Goal: Information Seeking & Learning: Find specific page/section

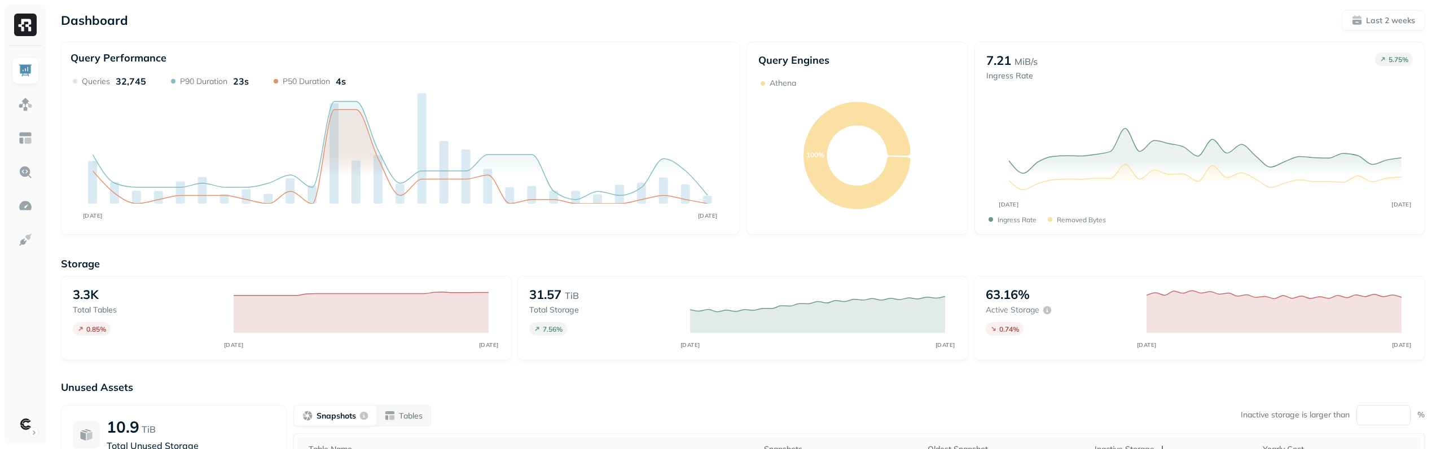
scroll to position [179, 0]
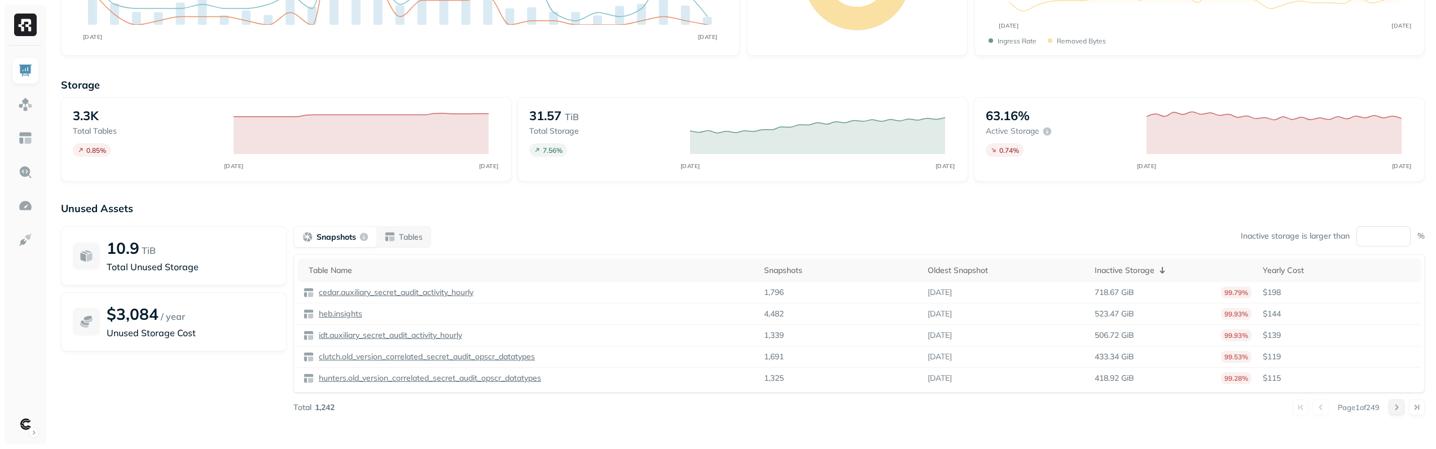
click at [1400, 407] on button at bounding box center [1396, 407] width 16 height 16
click at [1313, 406] on button at bounding box center [1321, 407] width 16 height 16
click at [1395, 406] on button at bounding box center [1396, 407] width 16 height 16
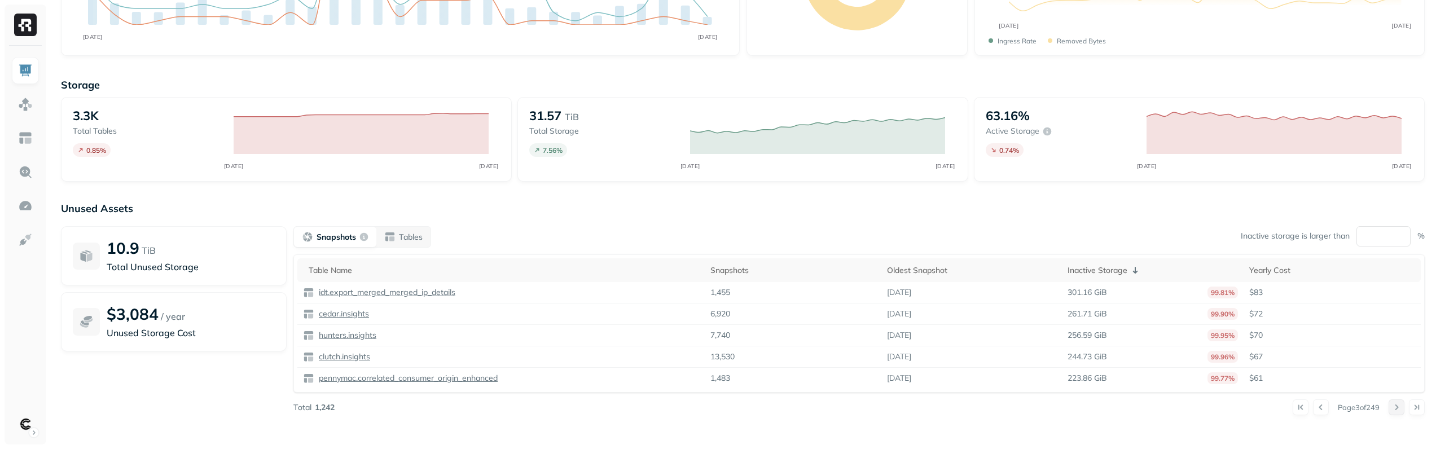
click at [1395, 406] on button at bounding box center [1396, 407] width 16 height 16
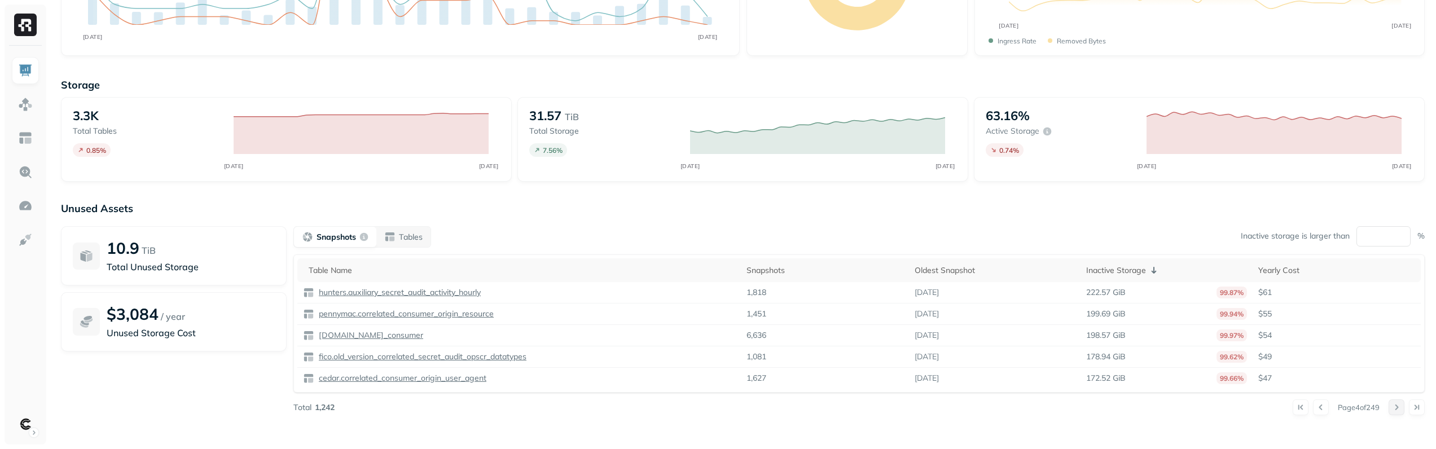
click at [1395, 406] on button at bounding box center [1396, 407] width 16 height 16
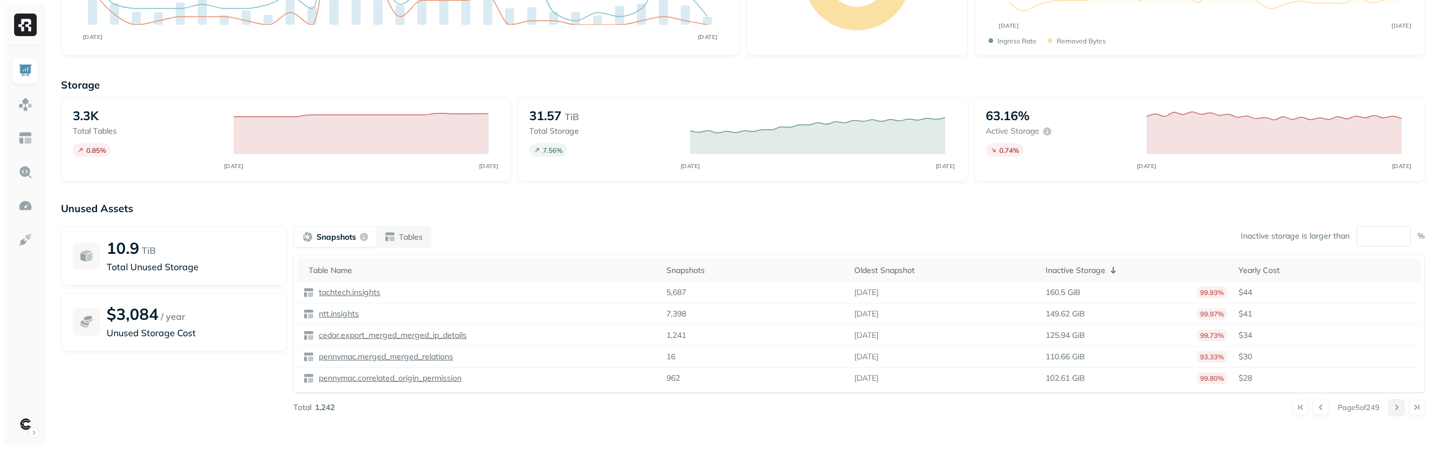
click at [1395, 405] on button at bounding box center [1396, 407] width 16 height 16
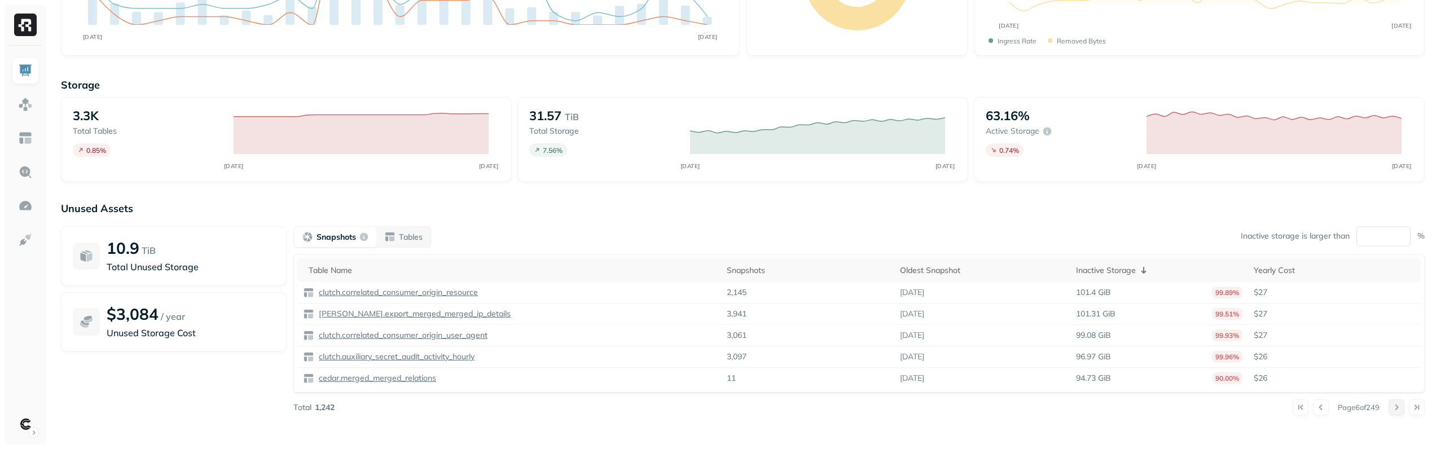
click at [1395, 405] on button at bounding box center [1396, 407] width 16 height 16
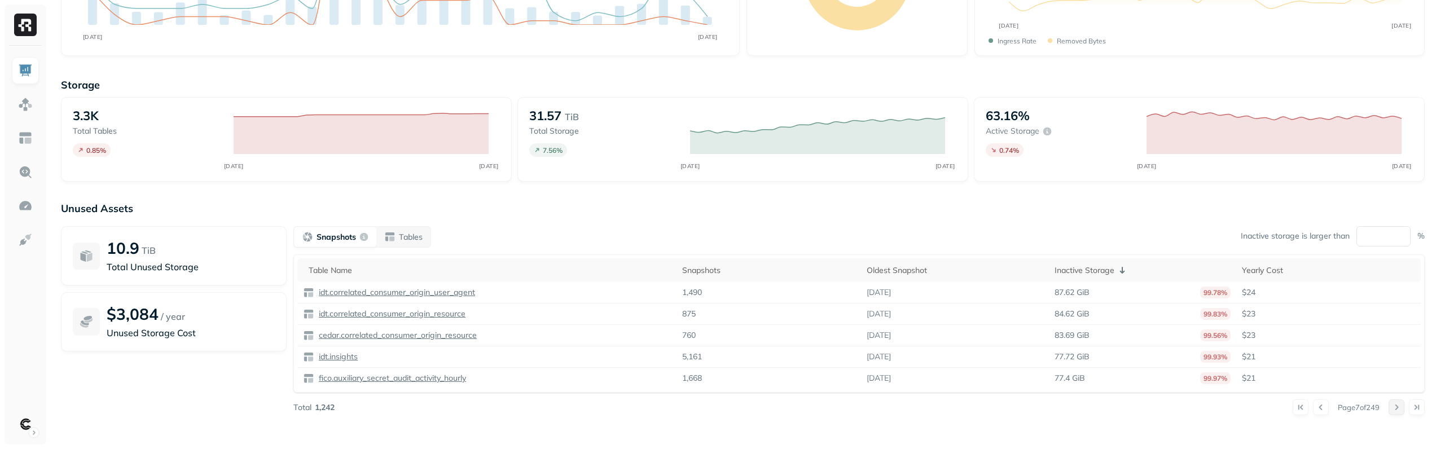
click at [1395, 405] on button at bounding box center [1396, 407] width 16 height 16
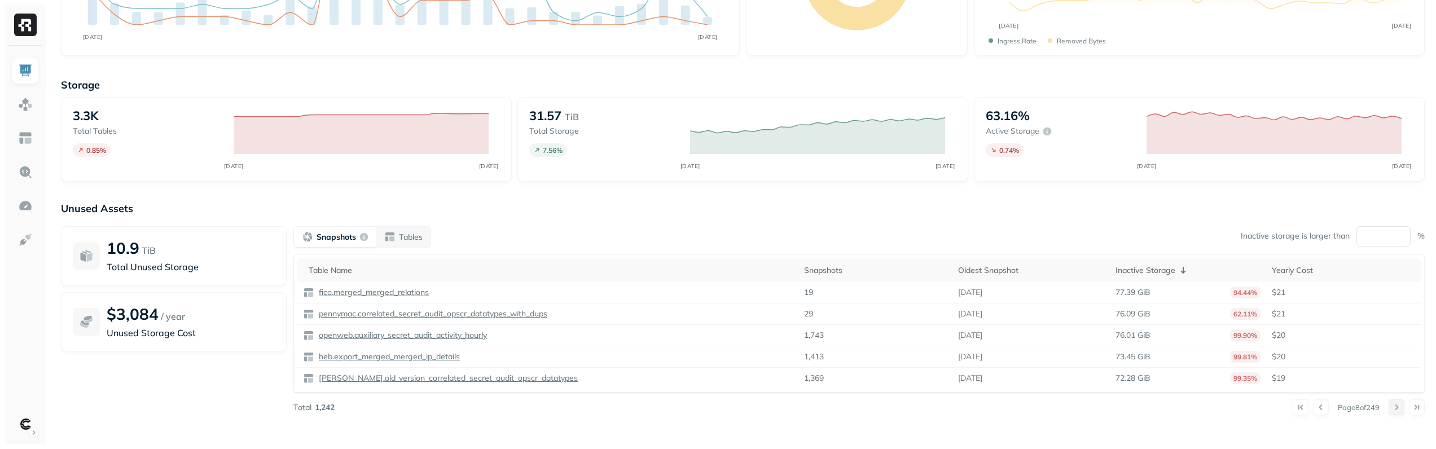
click at [1395, 405] on button at bounding box center [1396, 407] width 16 height 16
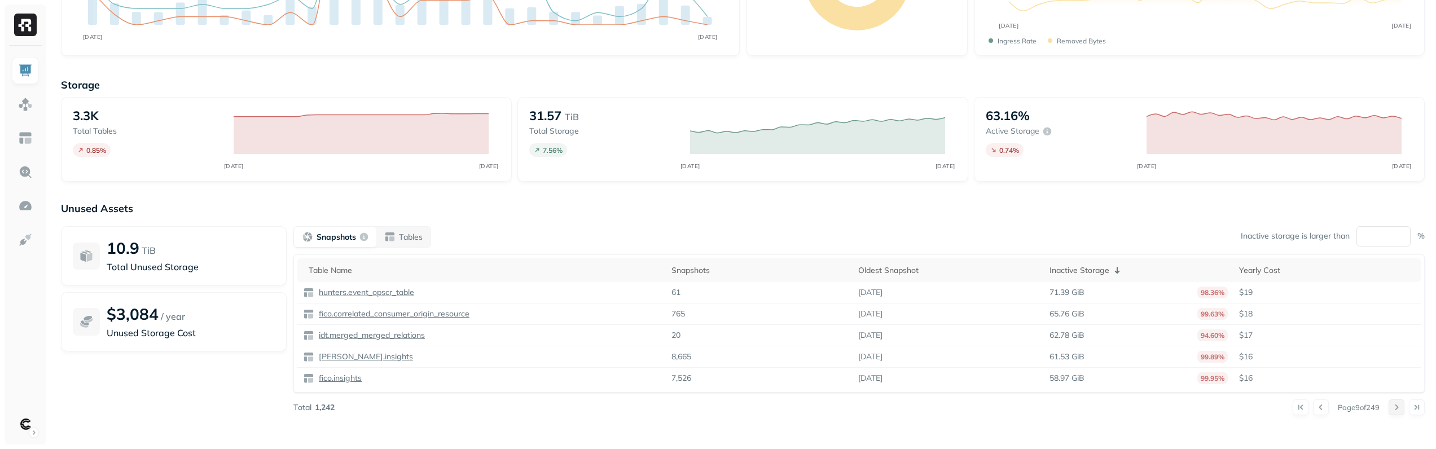
click at [1395, 405] on button at bounding box center [1396, 407] width 16 height 16
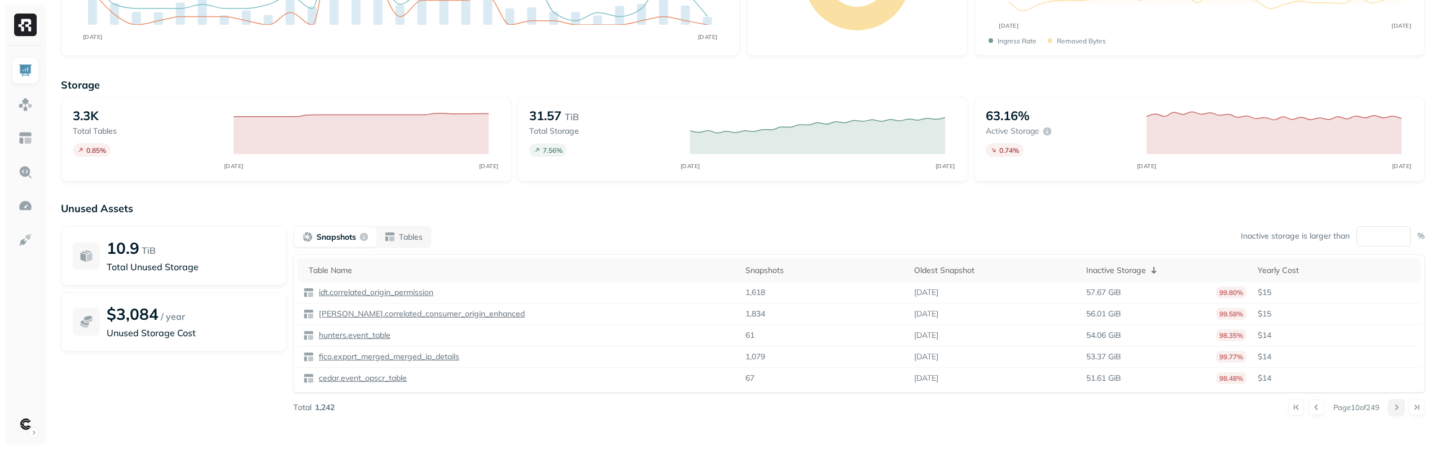
click at [1395, 405] on button at bounding box center [1396, 407] width 16 height 16
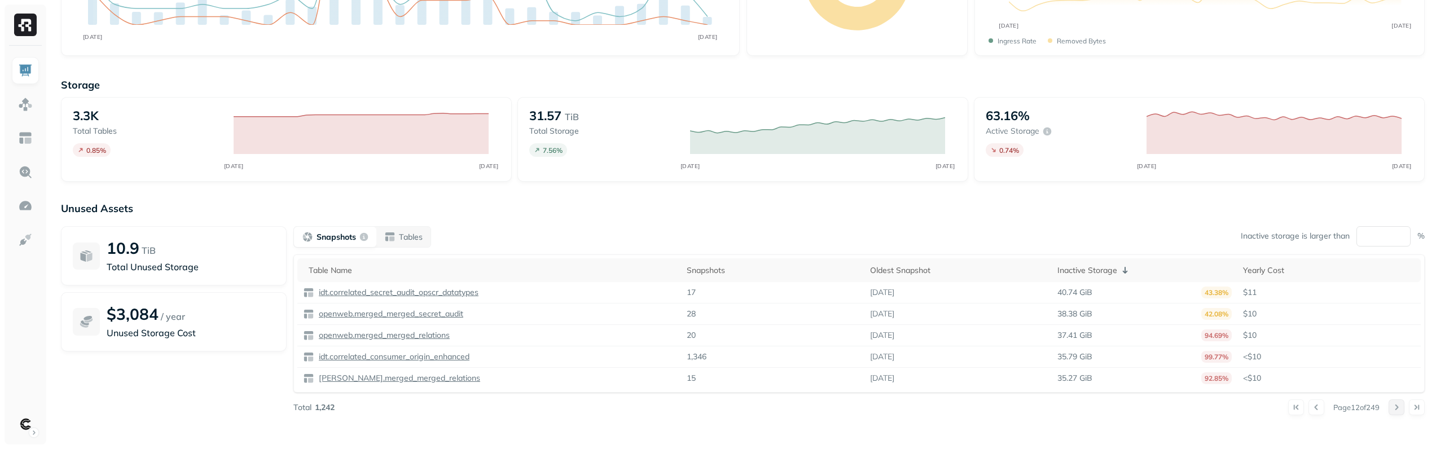
click at [1395, 405] on button at bounding box center [1396, 407] width 16 height 16
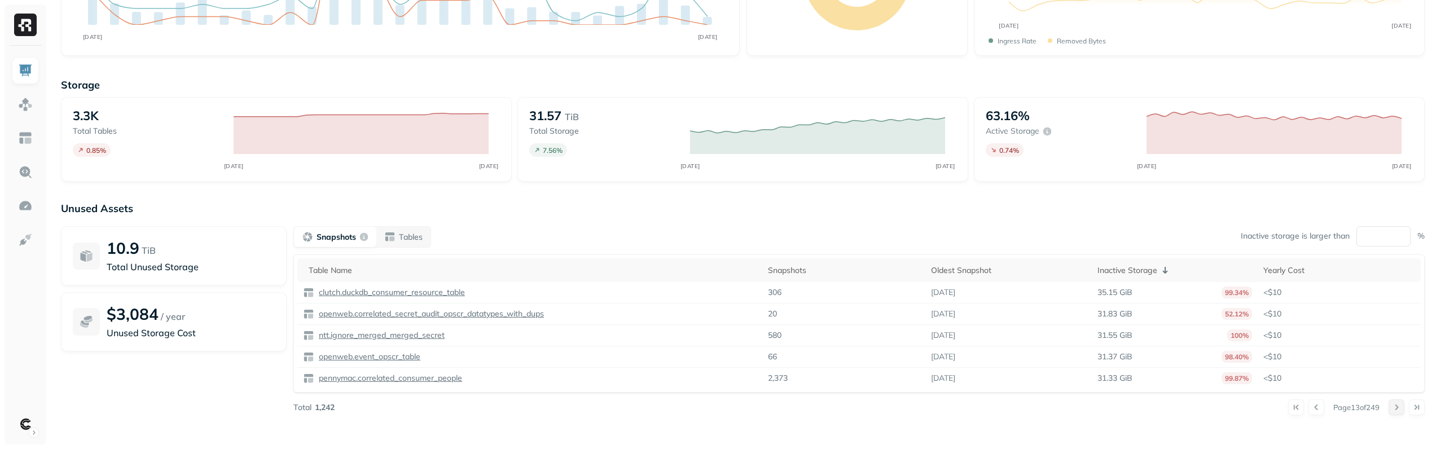
click at [1395, 405] on button at bounding box center [1396, 407] width 16 height 16
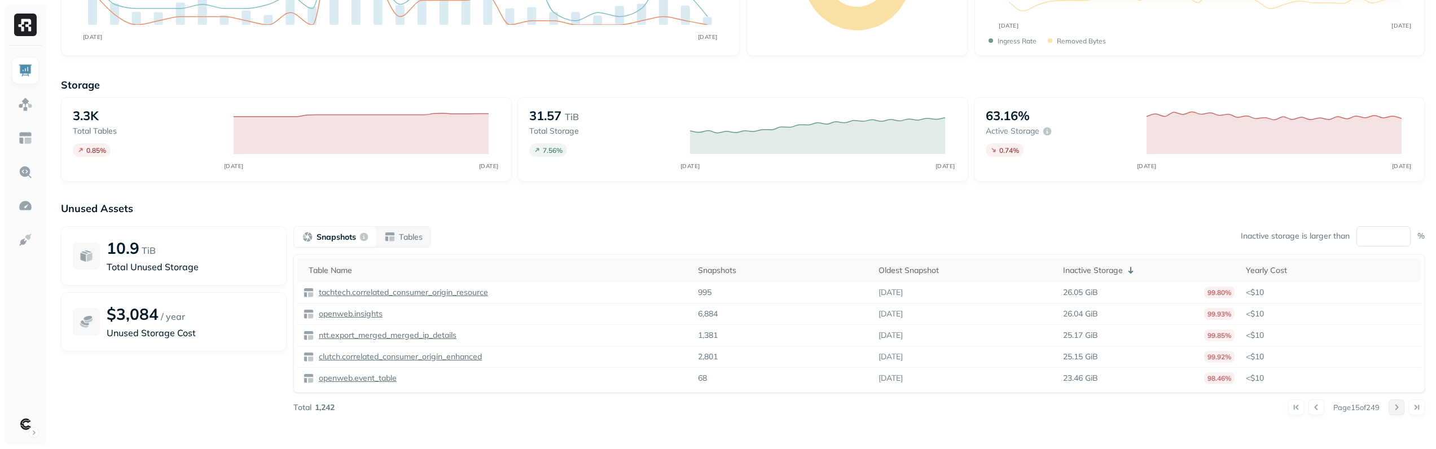
click at [1395, 405] on button at bounding box center [1396, 407] width 16 height 16
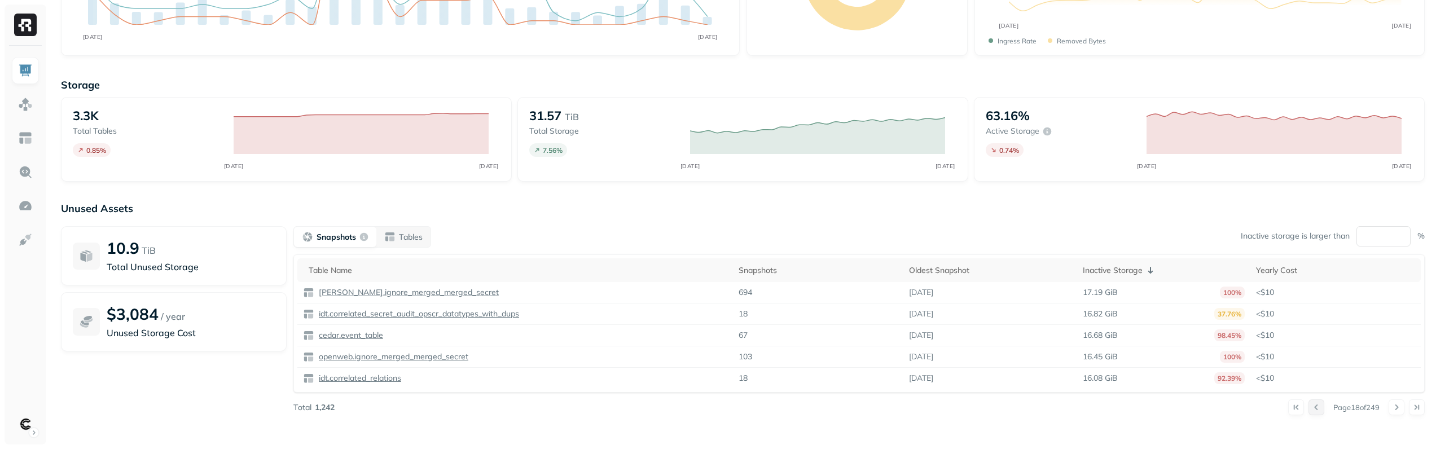
click at [1309, 404] on button at bounding box center [1316, 407] width 16 height 16
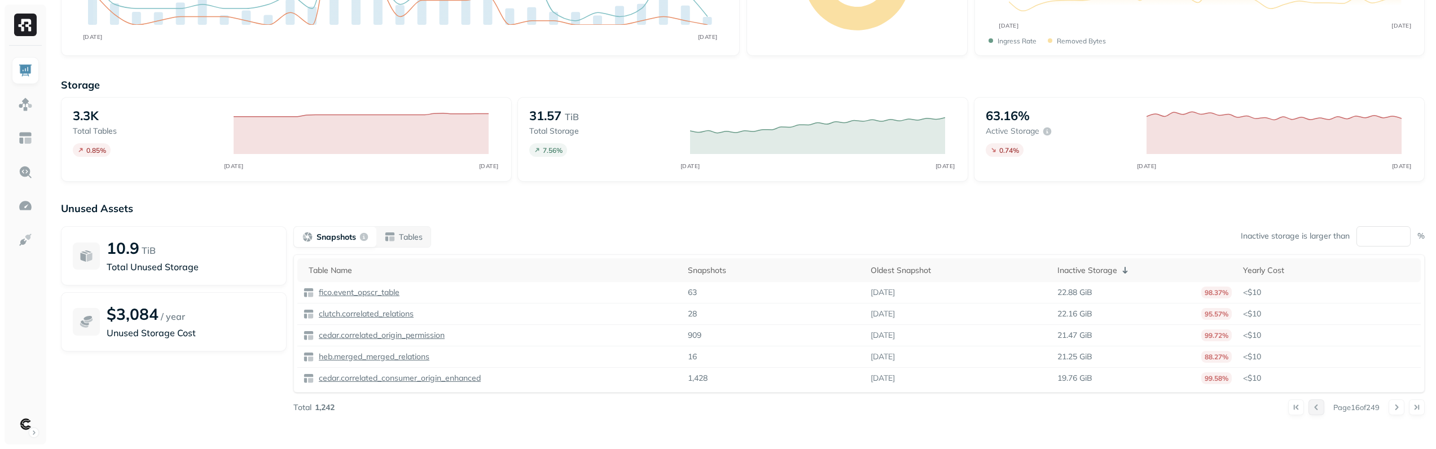
click at [1309, 404] on button at bounding box center [1316, 407] width 16 height 16
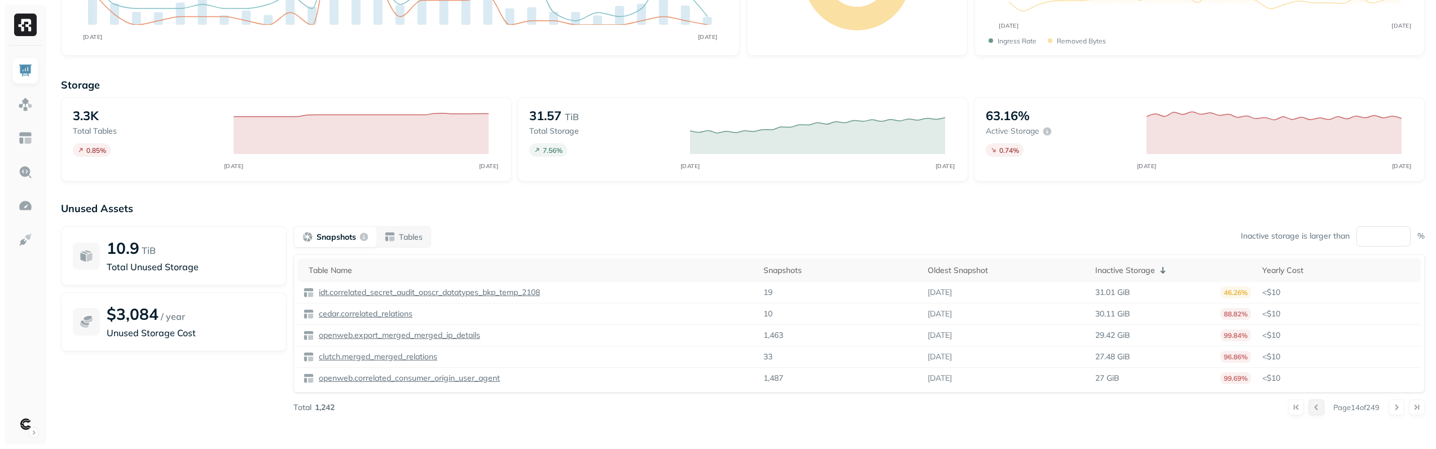
click at [1309, 404] on button at bounding box center [1316, 407] width 16 height 16
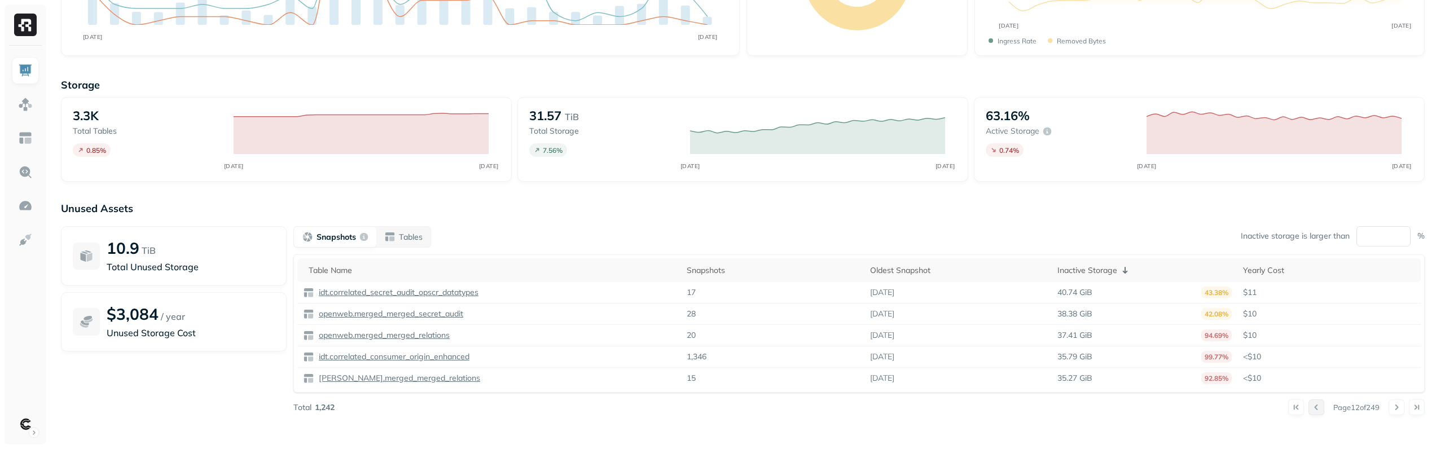
click at [1309, 404] on button at bounding box center [1316, 407] width 16 height 16
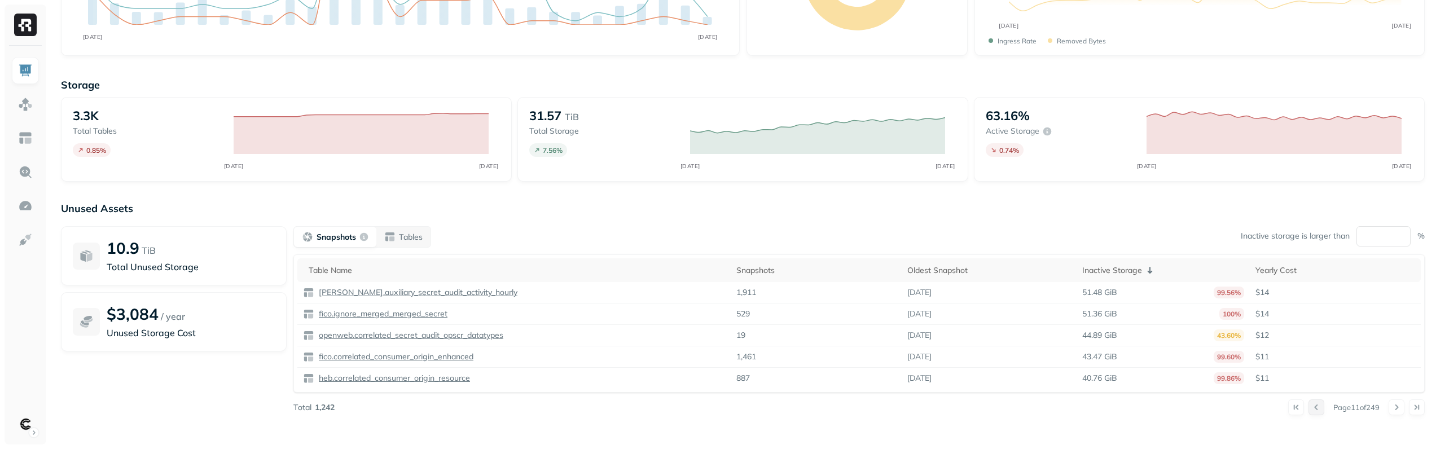
click at [1309, 404] on button at bounding box center [1316, 407] width 16 height 16
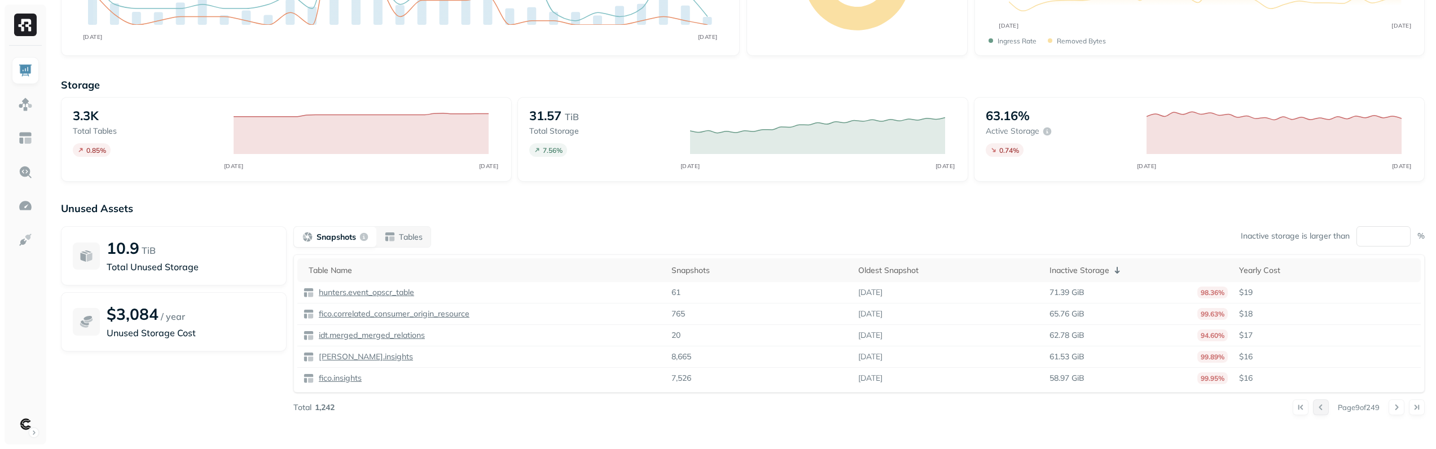
click at [1313, 404] on button at bounding box center [1321, 407] width 16 height 16
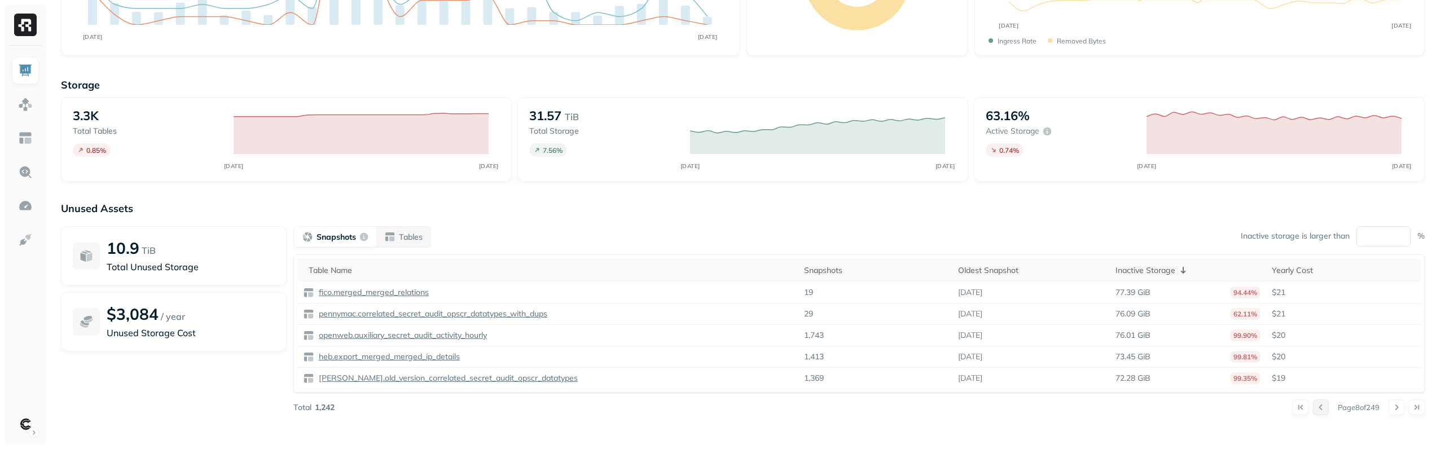
click at [1313, 404] on button at bounding box center [1321, 407] width 16 height 16
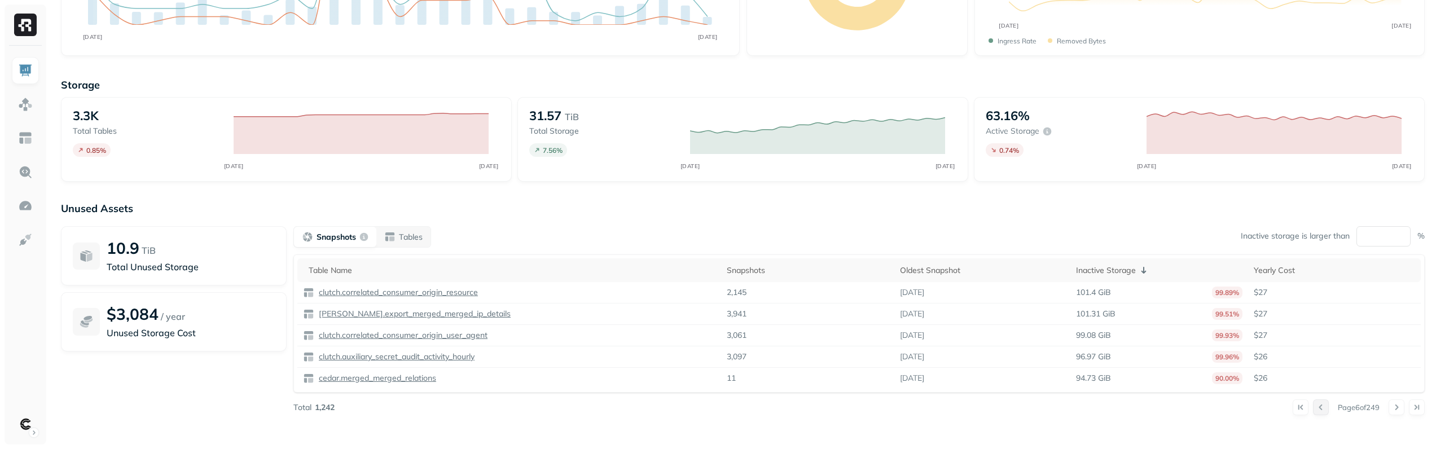
click at [1313, 404] on button at bounding box center [1321, 407] width 16 height 16
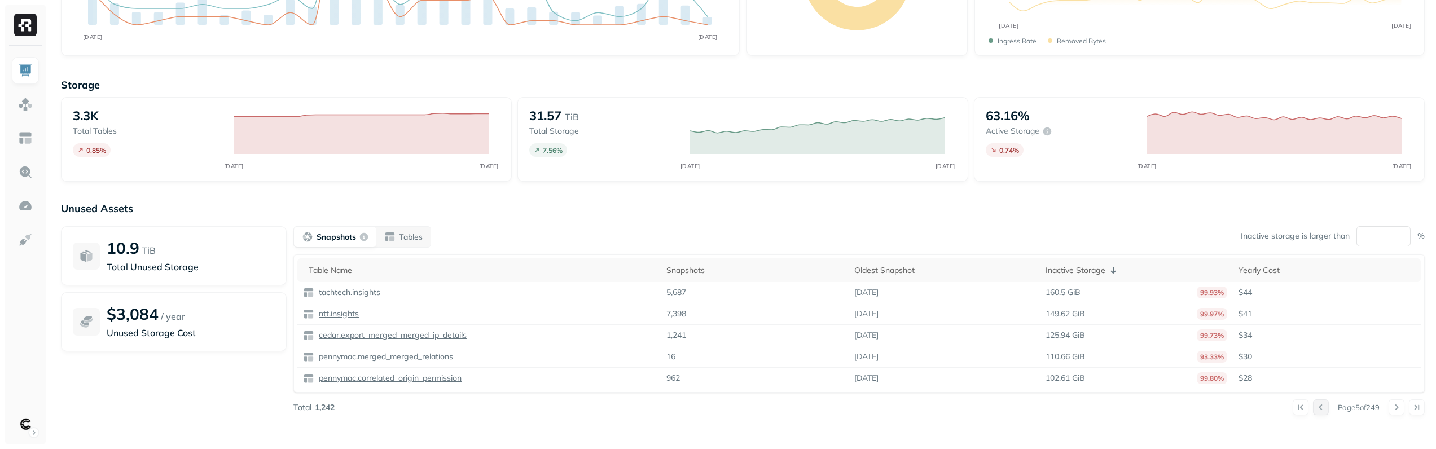
click at [1313, 404] on button at bounding box center [1321, 407] width 16 height 16
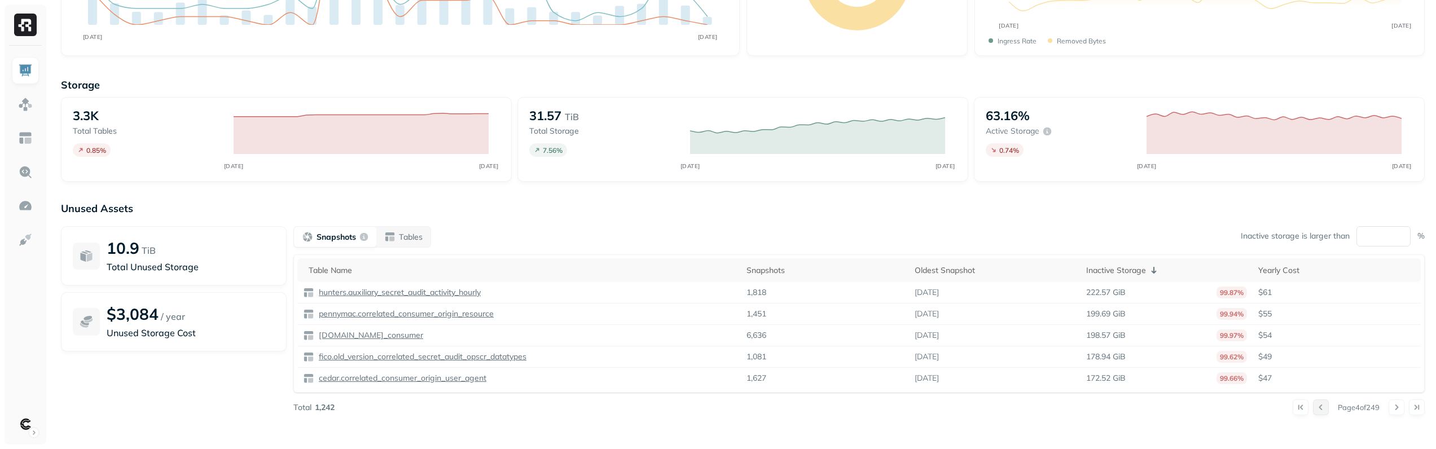
click at [1313, 404] on button at bounding box center [1321, 407] width 16 height 16
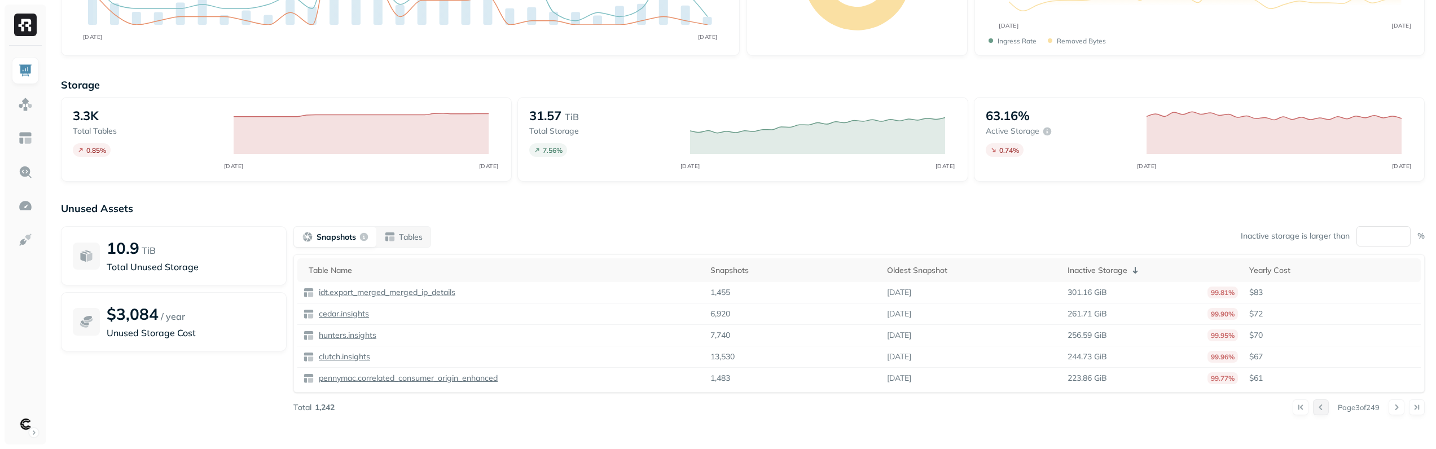
click at [1313, 404] on button at bounding box center [1321, 407] width 16 height 16
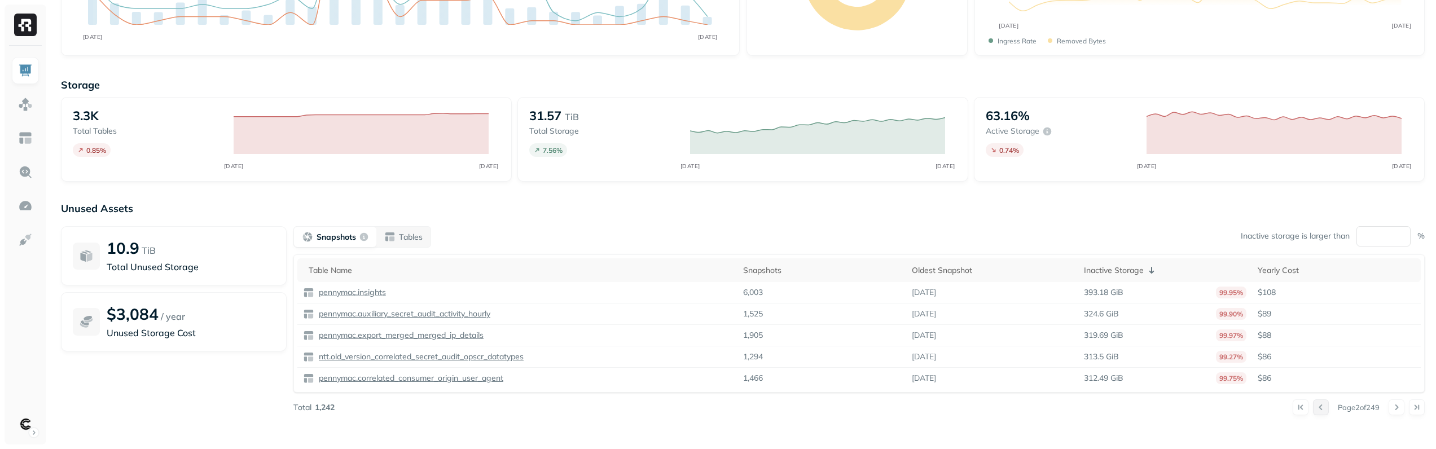
click at [1313, 404] on button at bounding box center [1321, 407] width 16 height 16
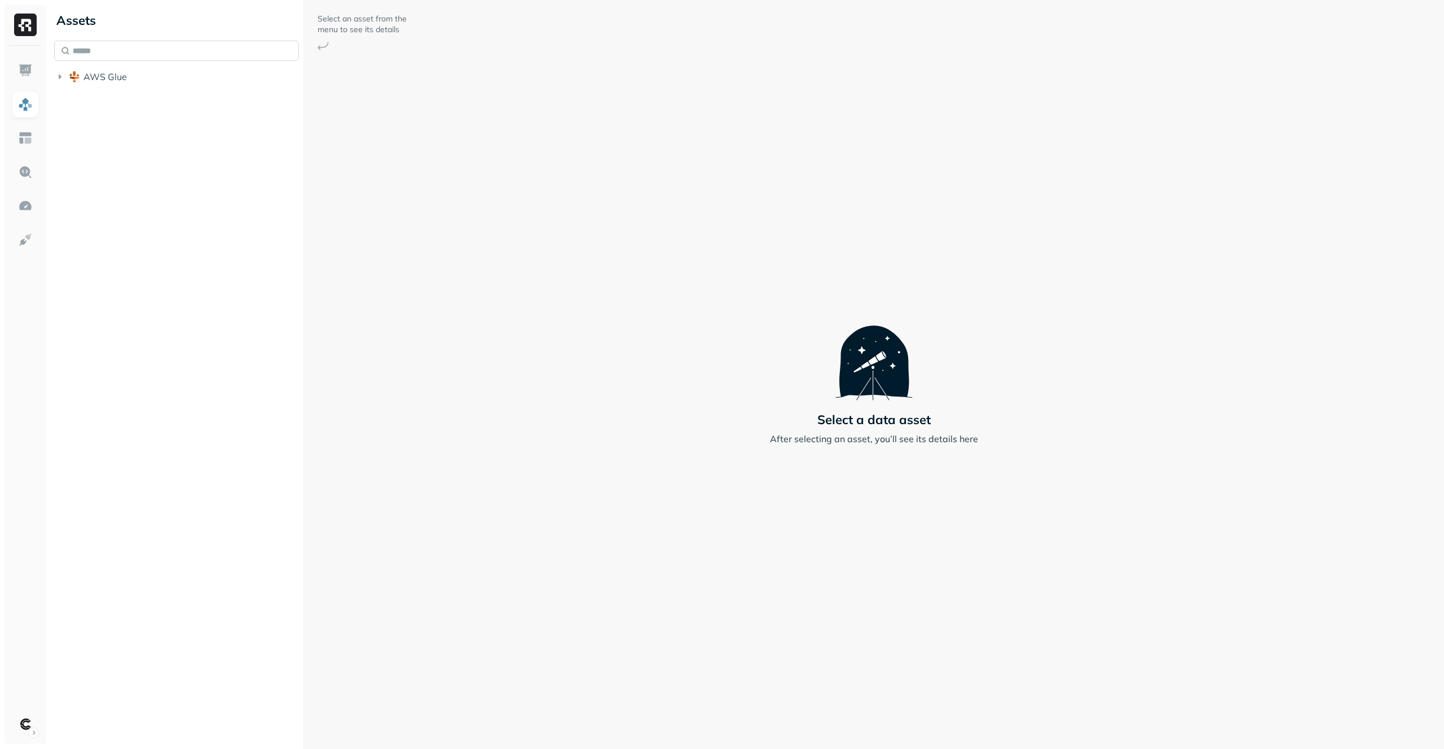
click at [219, 52] on input "text" at bounding box center [176, 51] width 245 height 20
type input "*********"
click at [178, 74] on button "AWS Glue" at bounding box center [176, 77] width 245 height 18
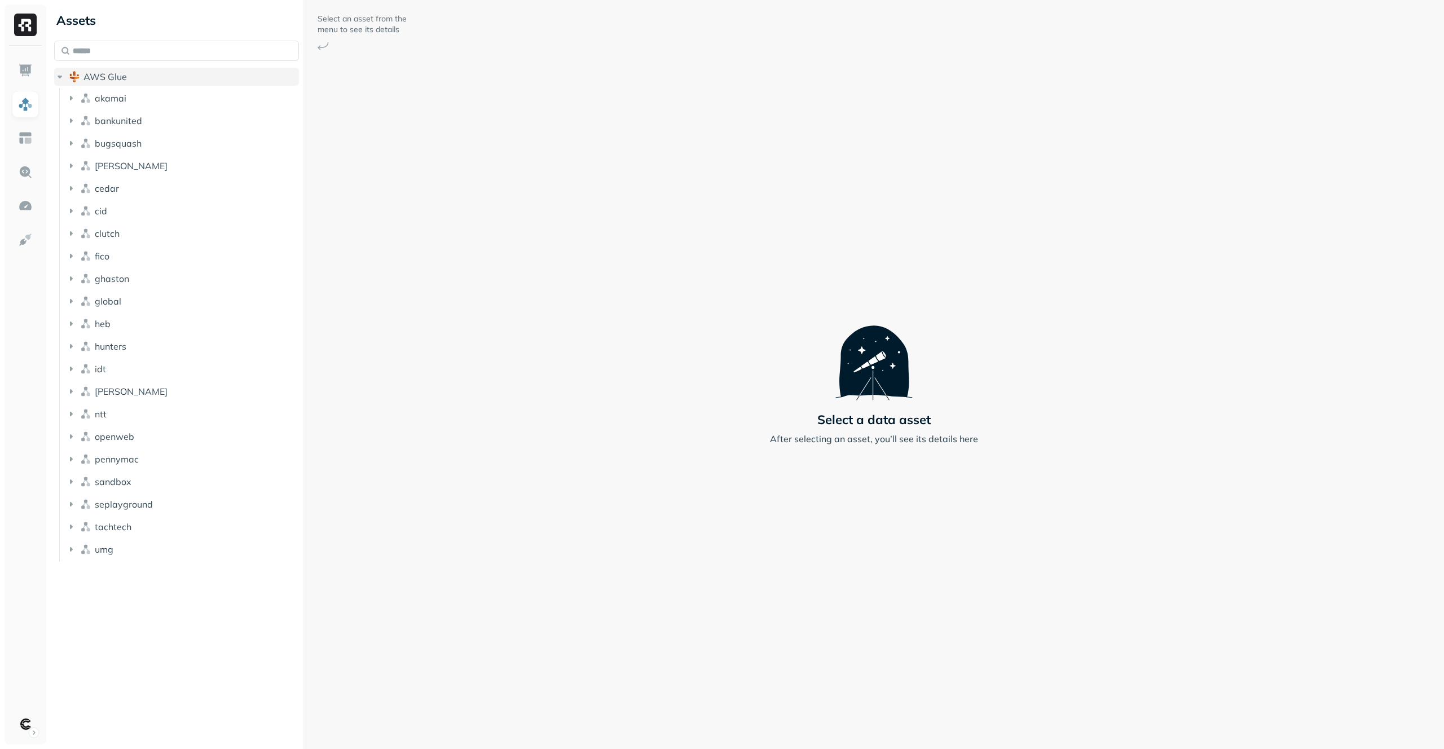
click at [178, 77] on button "AWS Glue" at bounding box center [176, 77] width 245 height 18
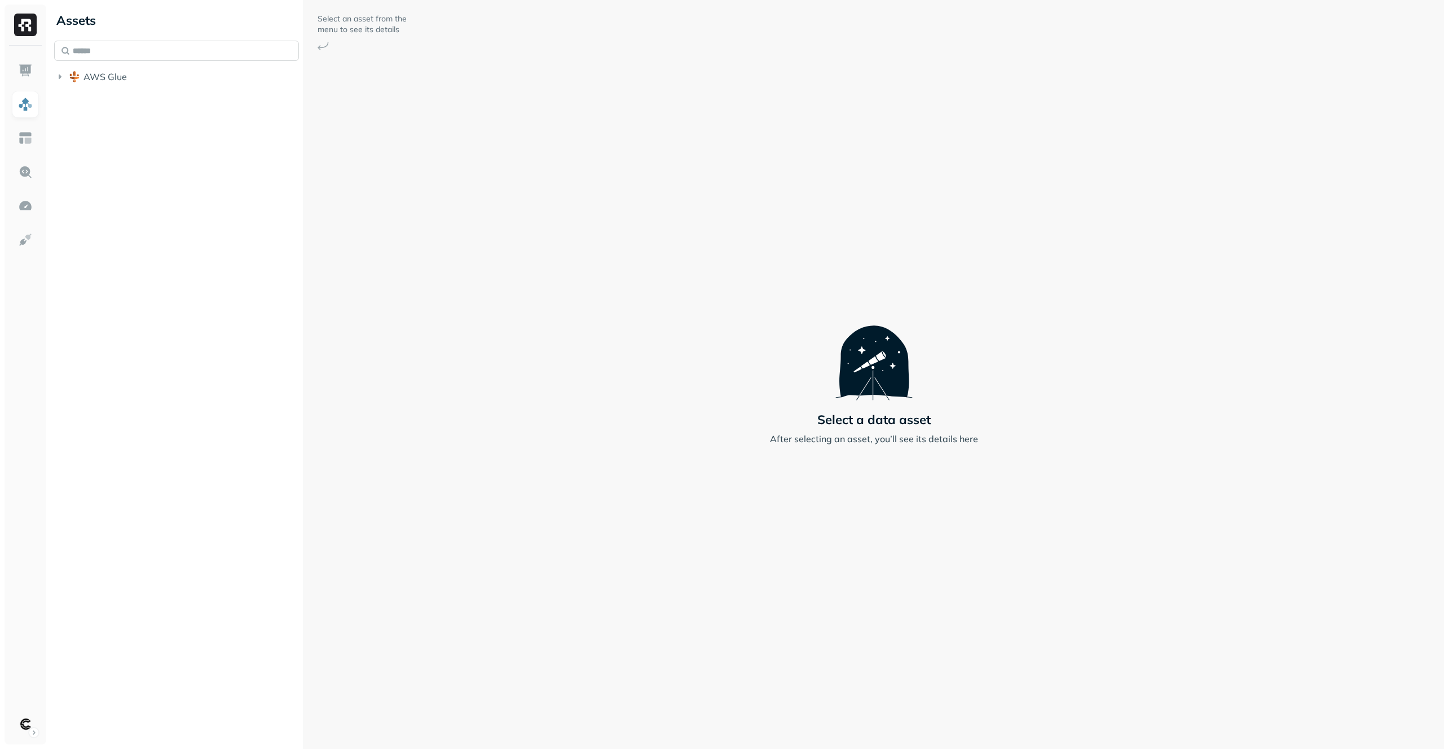
click at [190, 43] on input "text" at bounding box center [176, 51] width 245 height 20
type input "**********"
type input "*******"
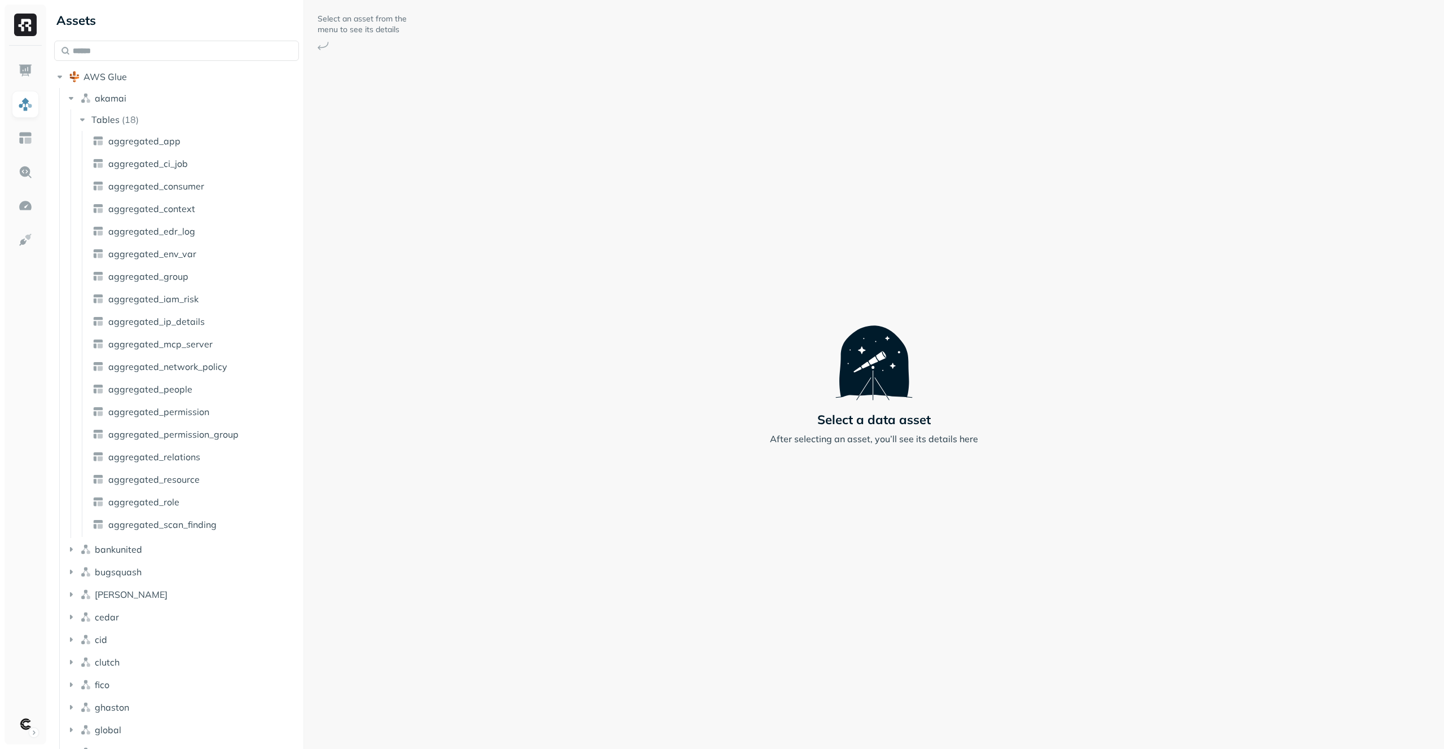
scroll to position [246, 0]
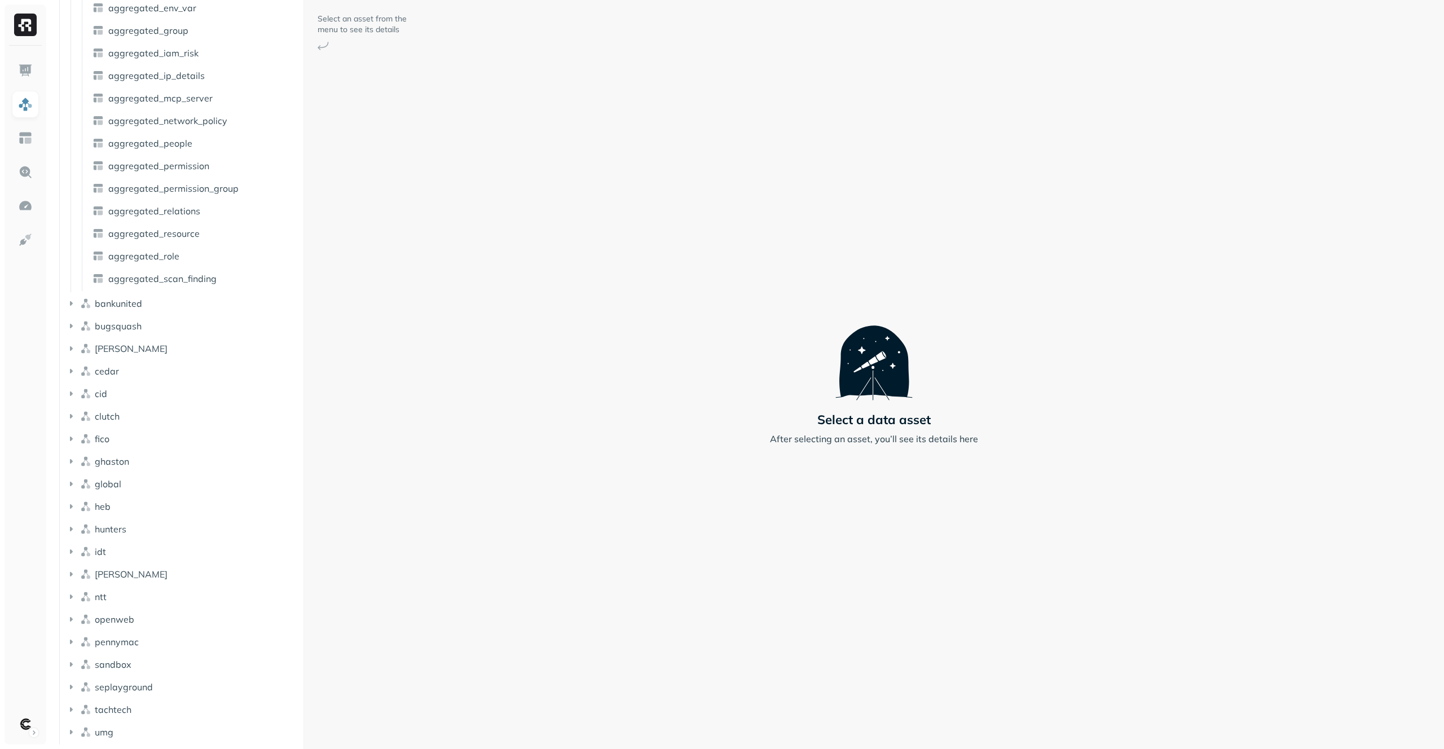
click at [186, 315] on ul "akamai Tables ( 18 ) aggregated_app aggregated_ci_job aggregated_consumer aggre…" at bounding box center [179, 293] width 240 height 903
click at [187, 313] on li "bankunited" at bounding box center [182, 304] width 234 height 20
click at [190, 309] on button "bankunited" at bounding box center [182, 303] width 234 height 18
click at [190, 307] on button "bankunited" at bounding box center [182, 303] width 234 height 18
click at [188, 309] on button "bankunited" at bounding box center [182, 303] width 234 height 18
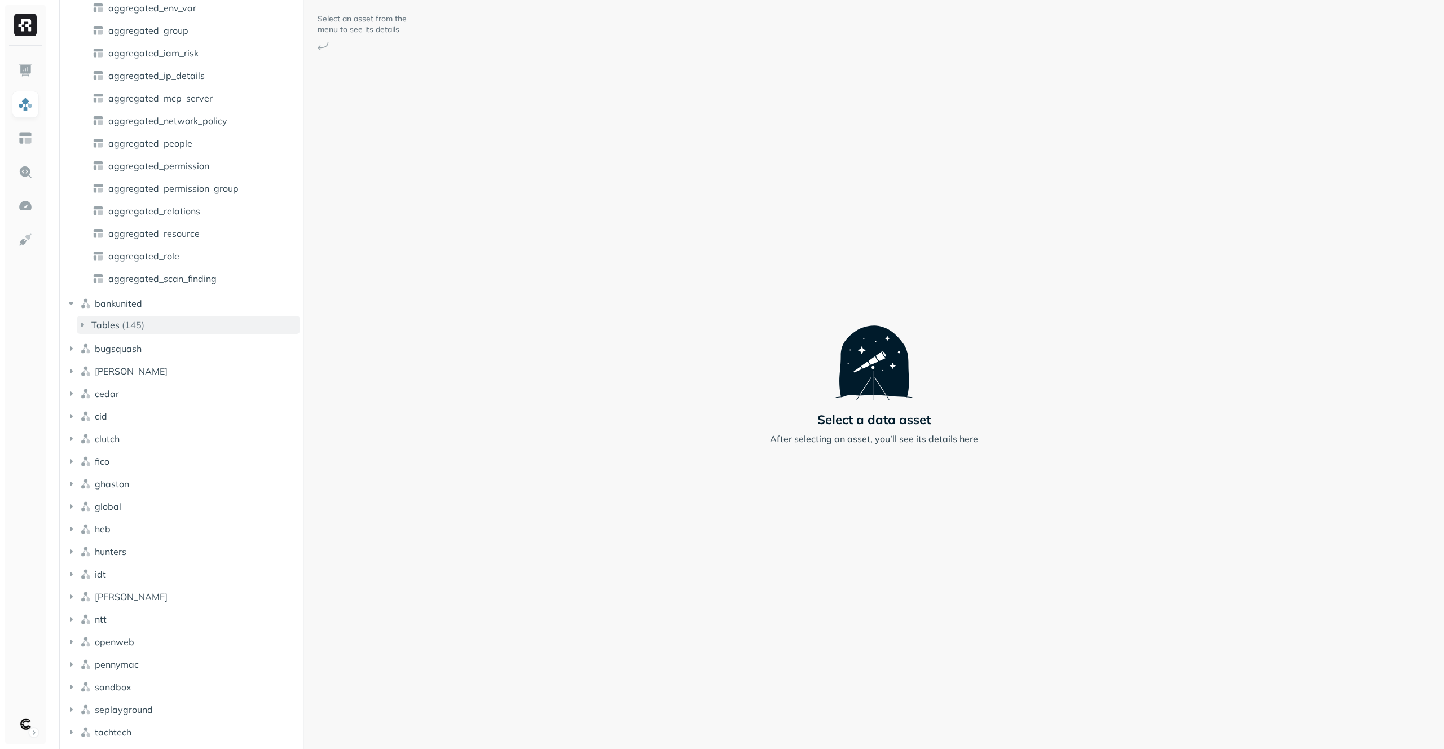
click at [184, 320] on button "Tables ( 145 )" at bounding box center [188, 325] width 223 height 18
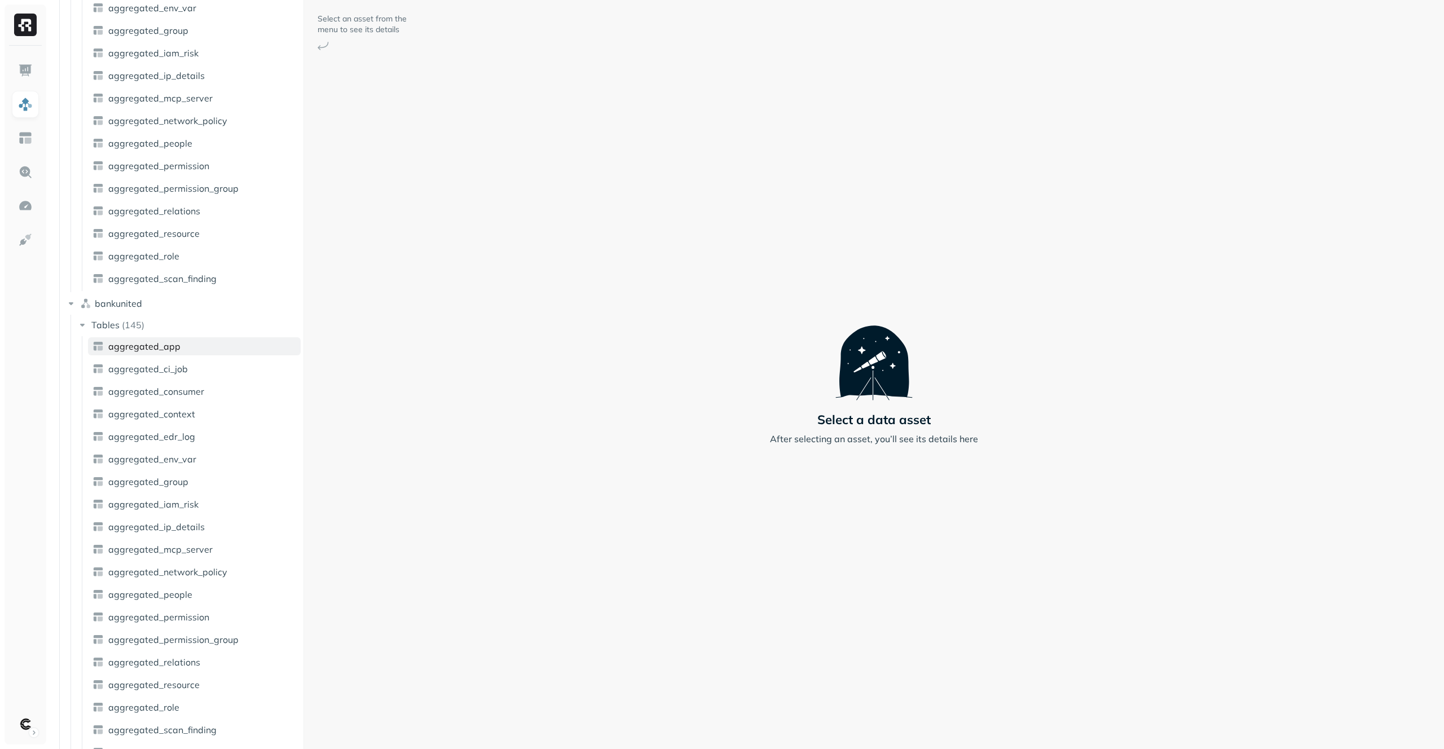
click at [184, 343] on link "aggregated_app" at bounding box center [194, 346] width 213 height 18
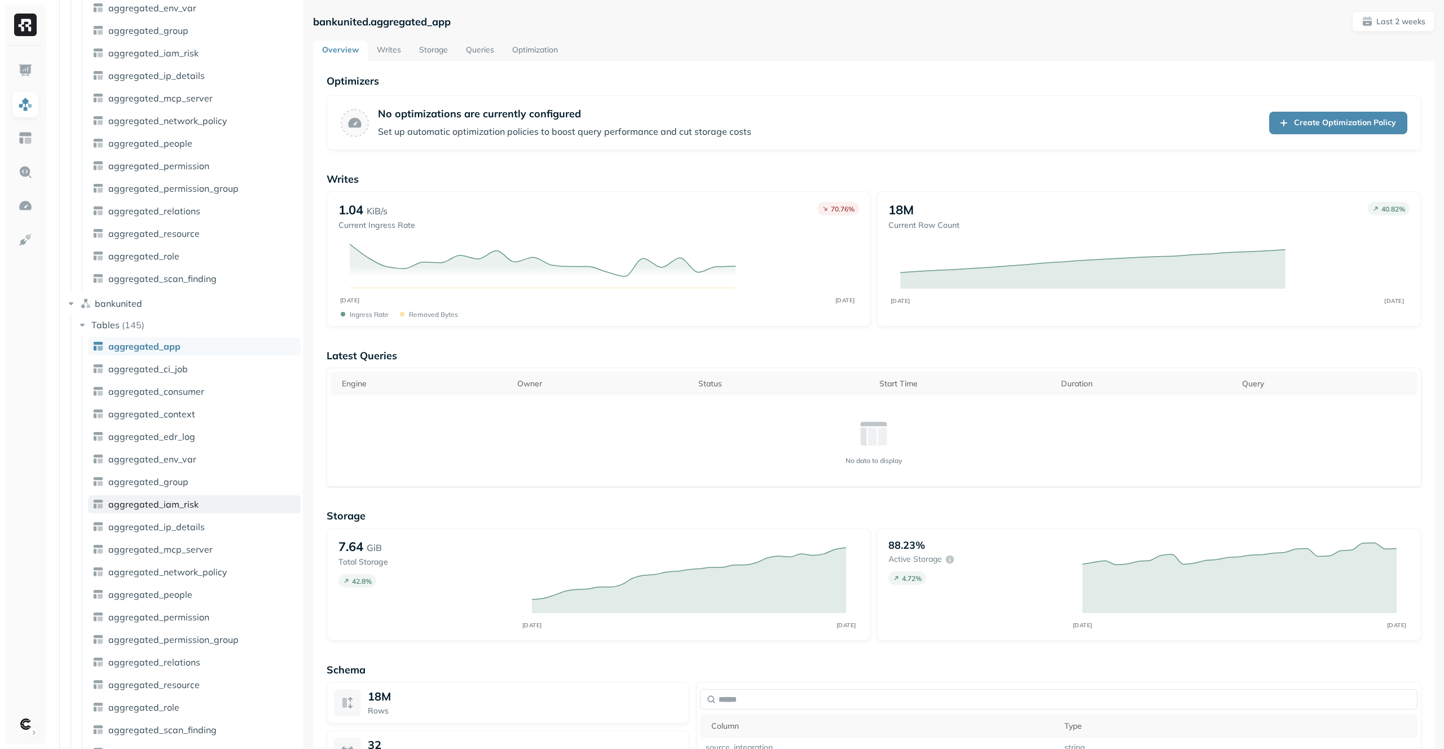
click at [200, 509] on link "aggregated_iam_risk" at bounding box center [194, 504] width 213 height 18
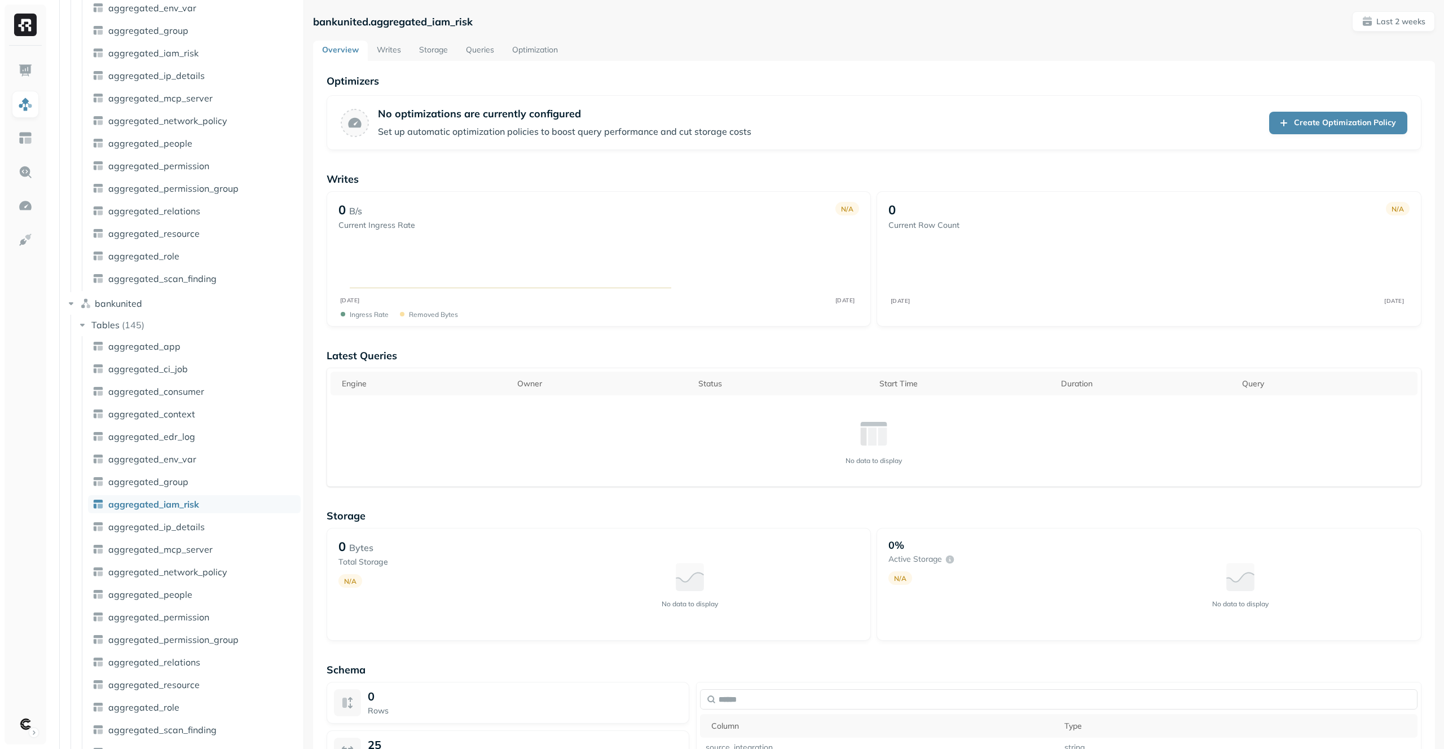
click at [221, 421] on link "aggregated_context" at bounding box center [194, 414] width 213 height 18
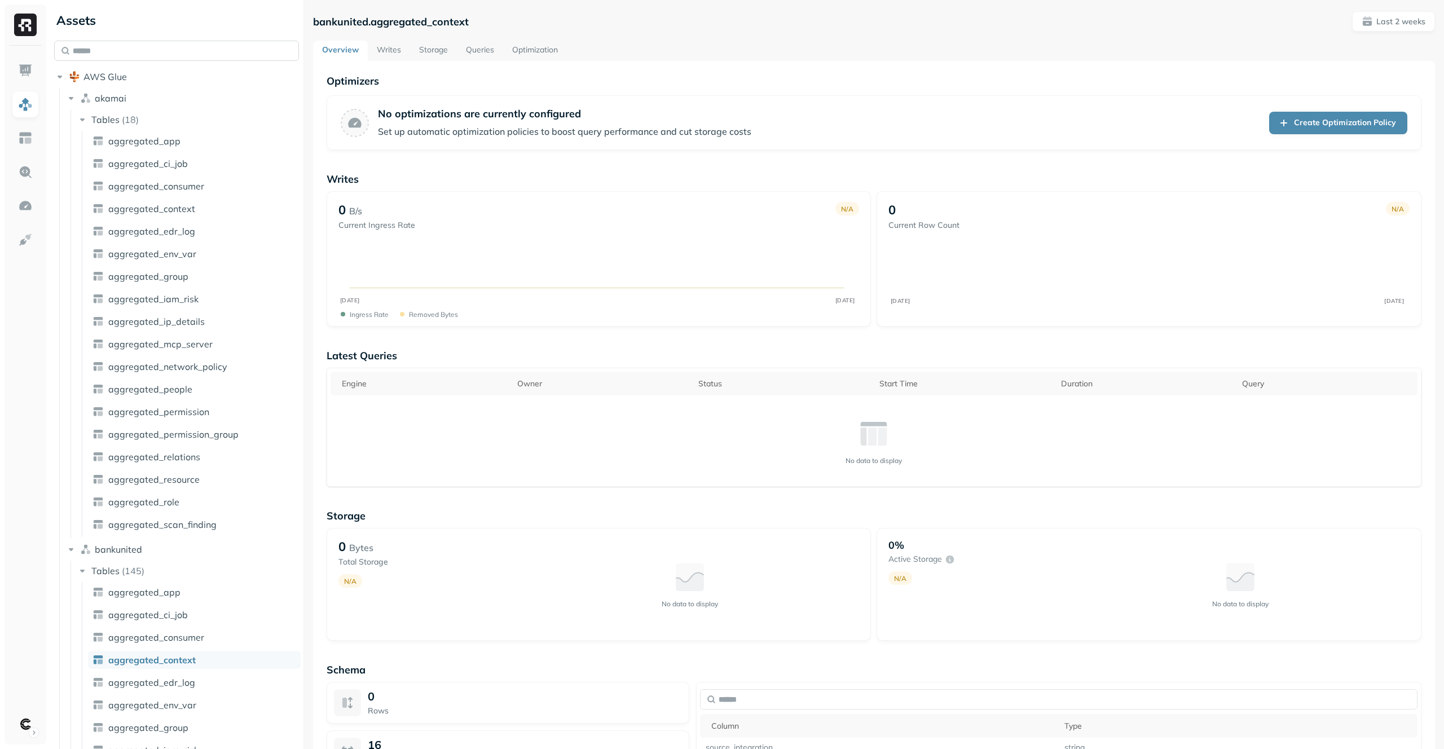
click at [173, 55] on input "text" at bounding box center [176, 51] width 245 height 20
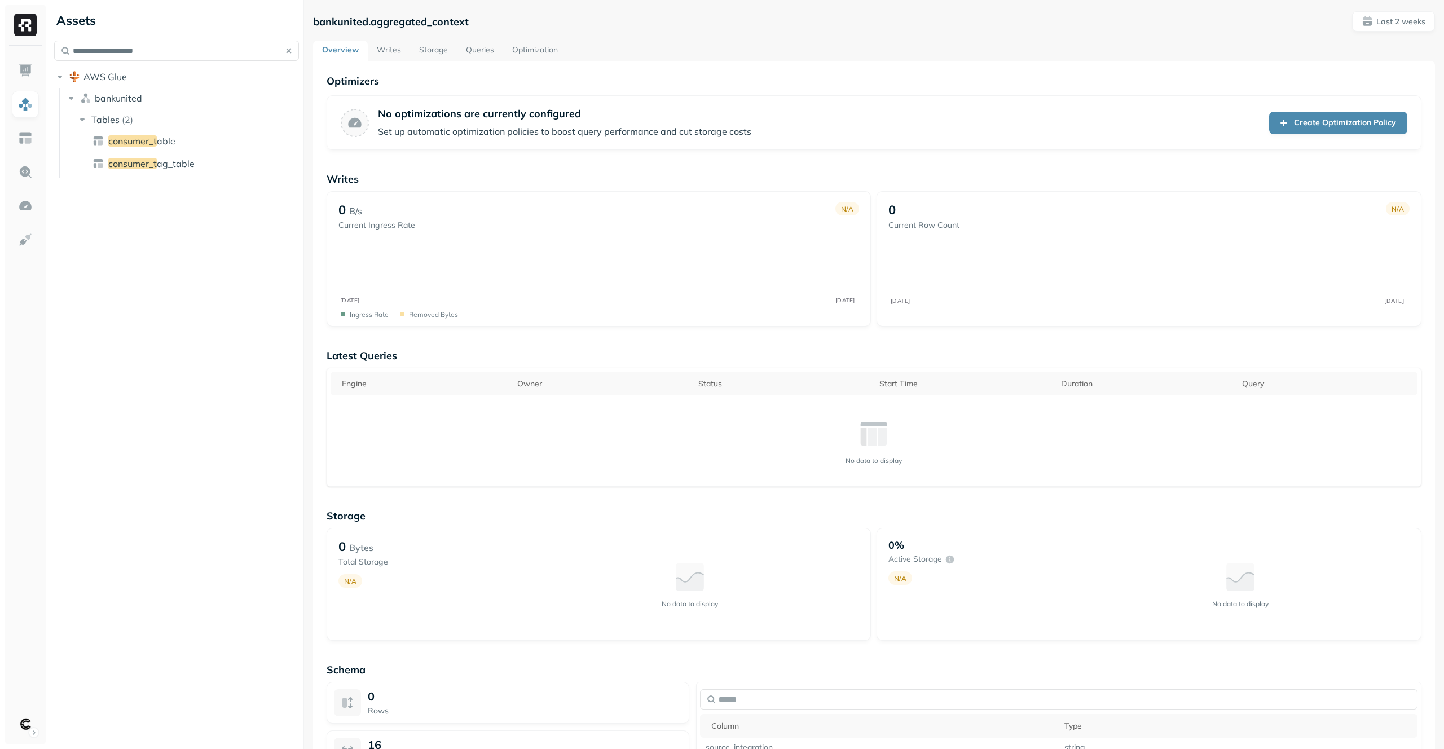
type input "**********"
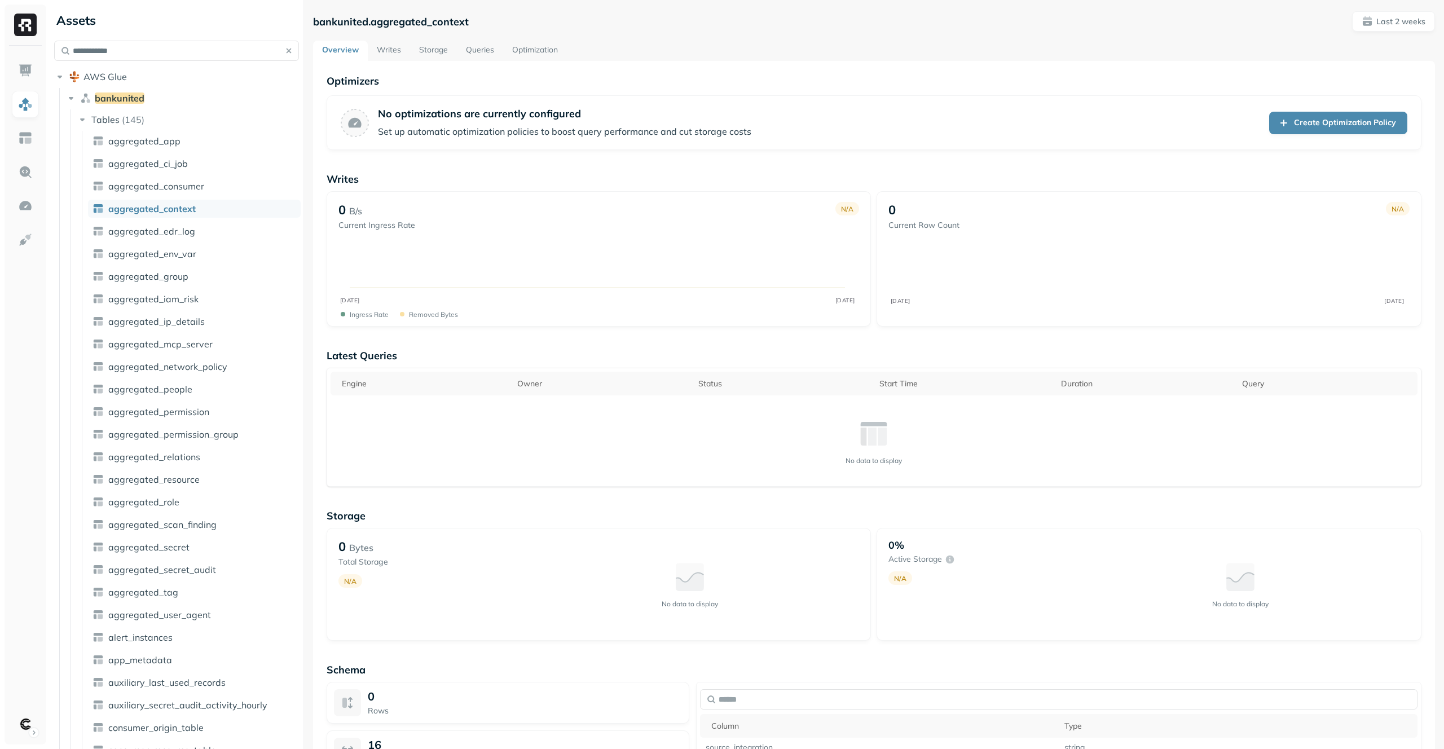
type input "**********"
click at [69, 548] on icon "button" at bounding box center [70, 549] width 11 height 11
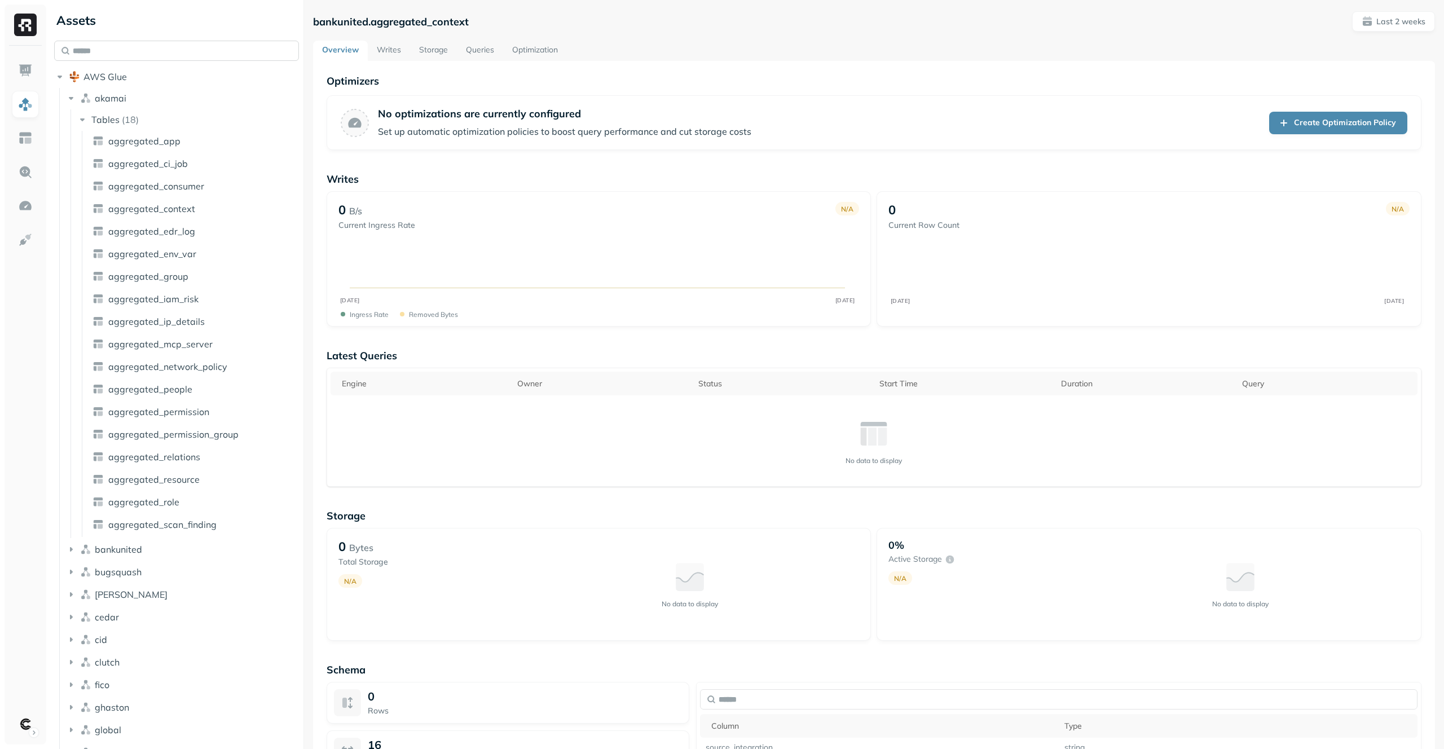
click at [164, 48] on input "text" at bounding box center [176, 51] width 245 height 20
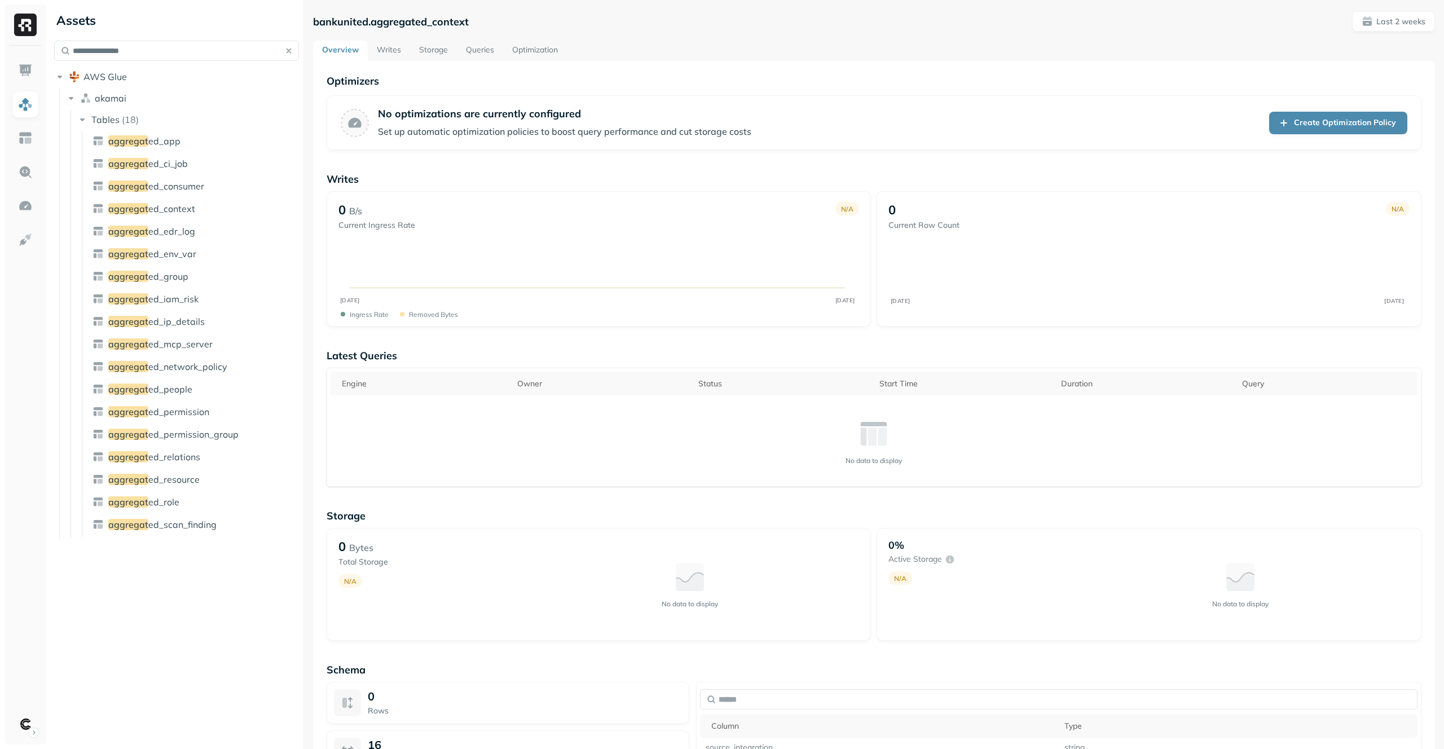
type input "**********"
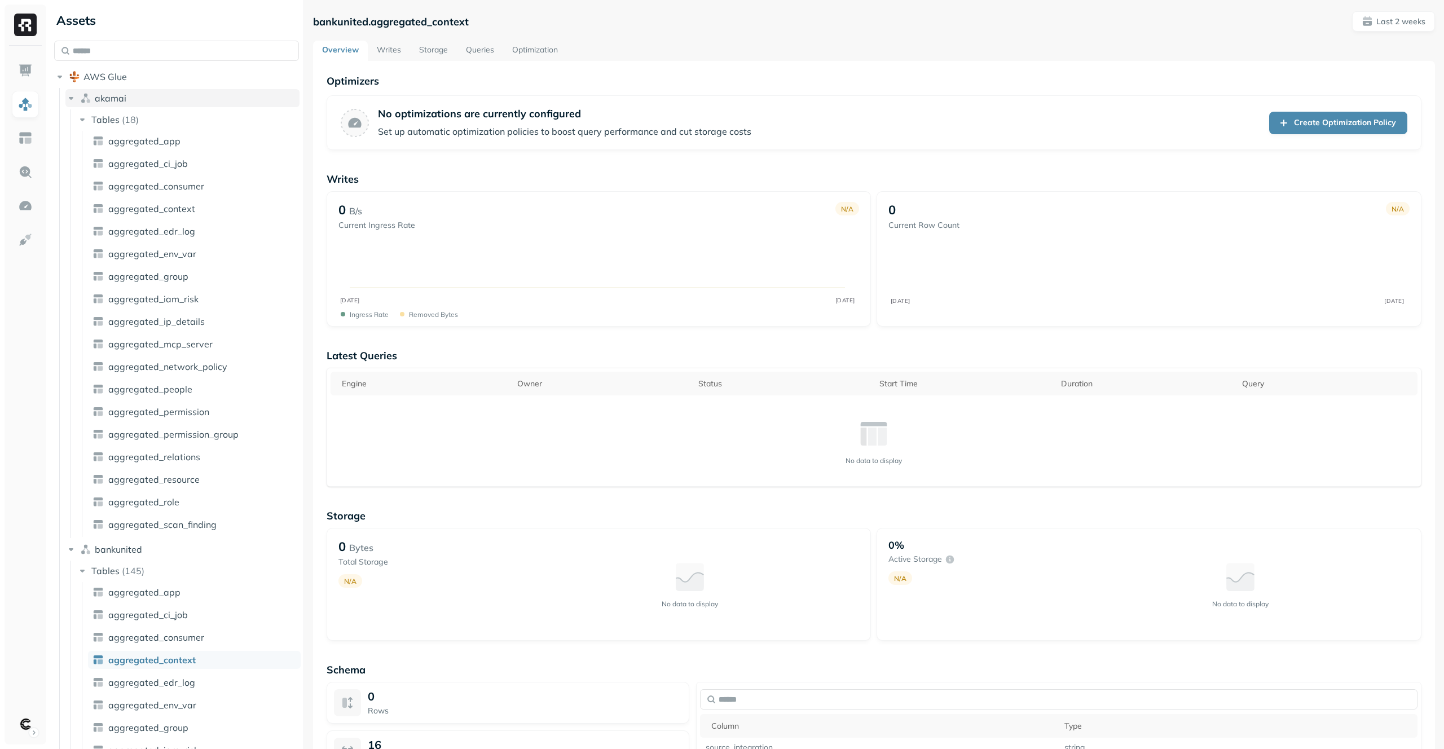
click at [153, 102] on button "akamai" at bounding box center [182, 98] width 234 height 18
click at [149, 116] on button "bankunited" at bounding box center [182, 121] width 234 height 18
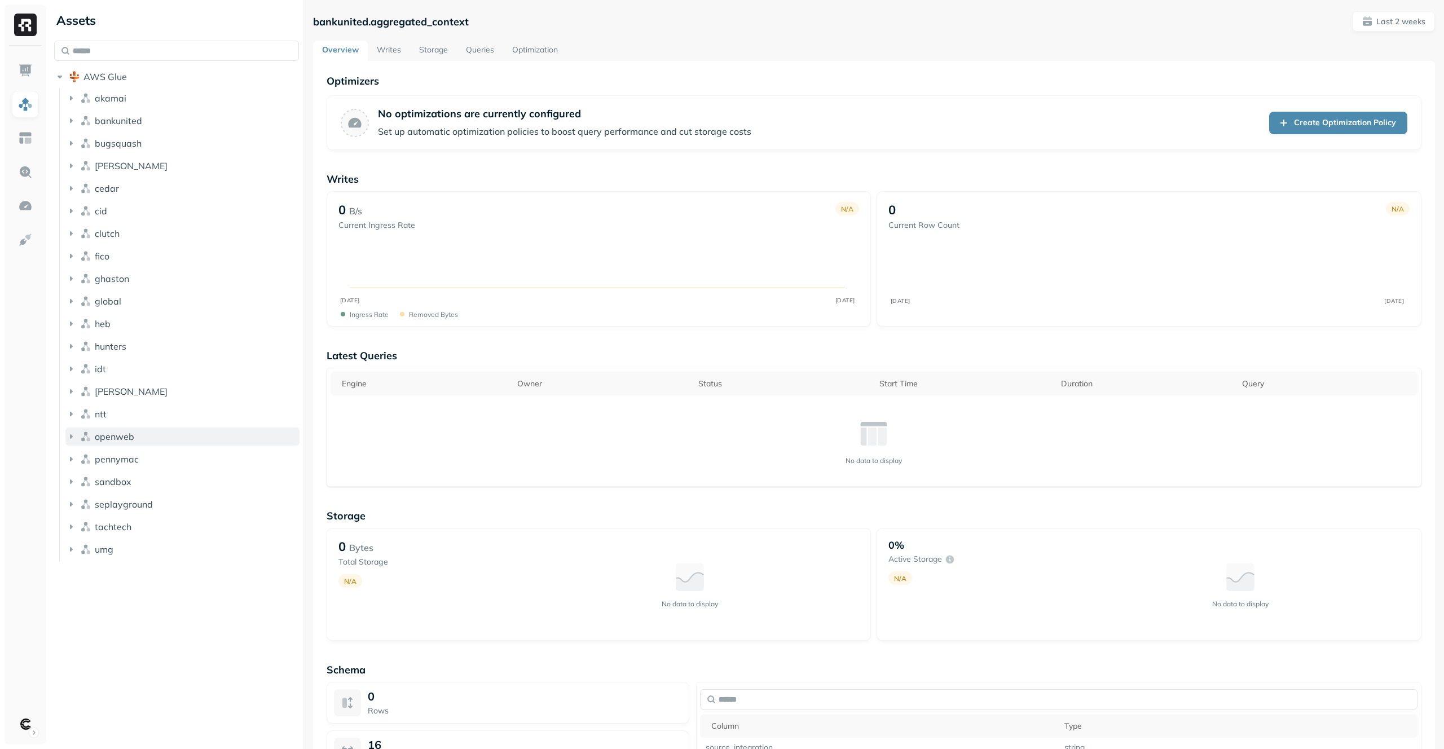
click at [171, 434] on button "openweb" at bounding box center [182, 437] width 234 height 18
click at [164, 438] on button "openweb" at bounding box center [182, 437] width 234 height 18
click at [164, 416] on button "ntt" at bounding box center [182, 414] width 234 height 18
click at [160, 393] on button "[PERSON_NAME]" at bounding box center [182, 391] width 234 height 18
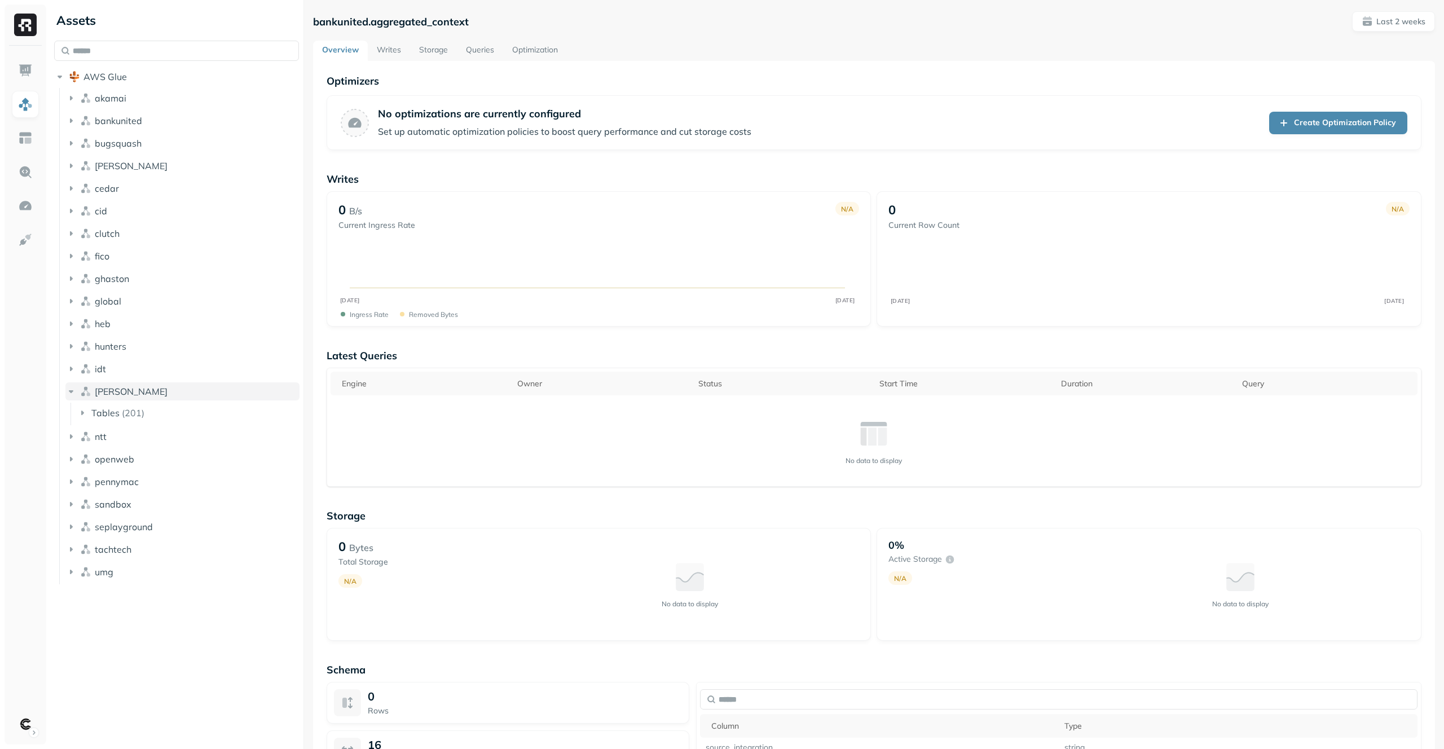
click at [160, 393] on button "[PERSON_NAME]" at bounding box center [182, 391] width 234 height 18
click at [163, 346] on button "hunters" at bounding box center [182, 346] width 234 height 18
click at [188, 521] on button "tachtech" at bounding box center [182, 527] width 234 height 18
click at [194, 521] on button "tachtech" at bounding box center [182, 527] width 234 height 18
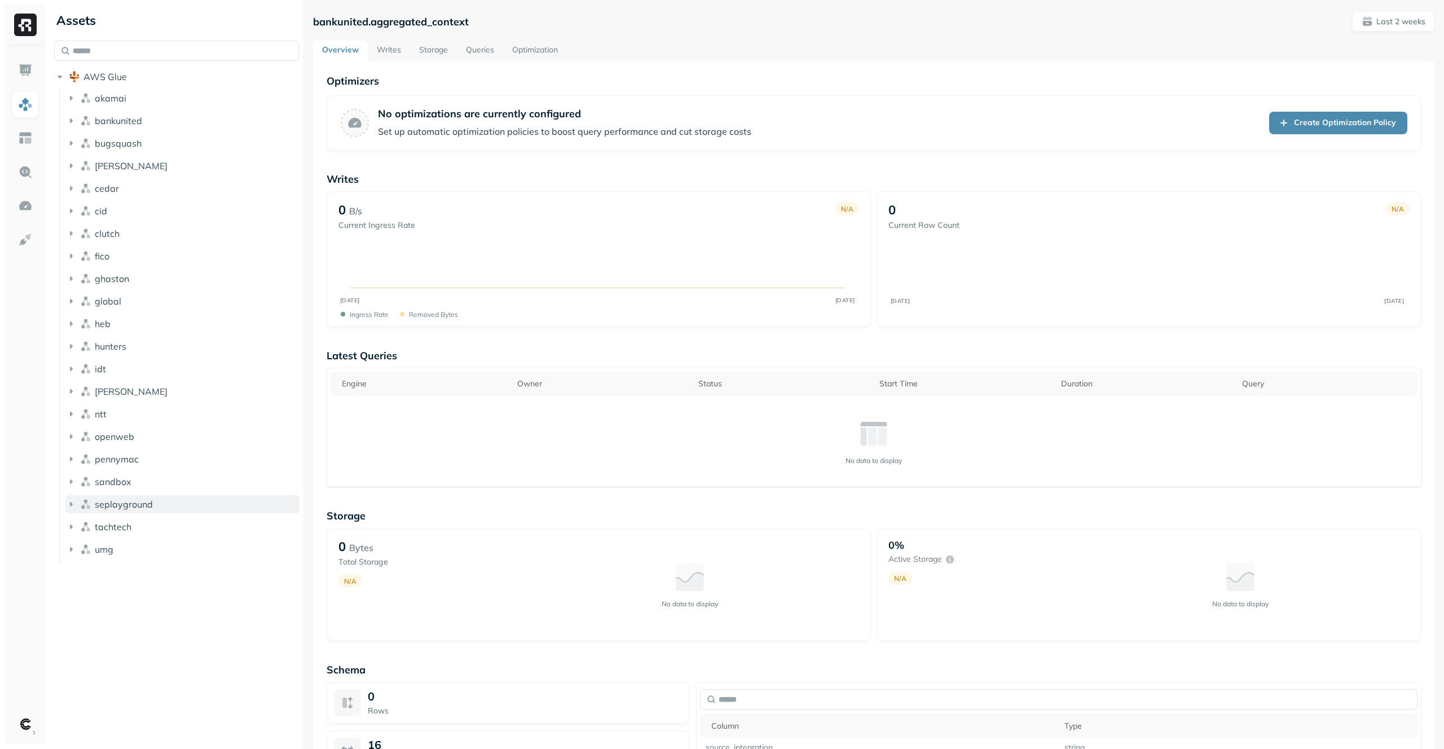
click at [199, 506] on button "seplayground" at bounding box center [182, 504] width 234 height 18
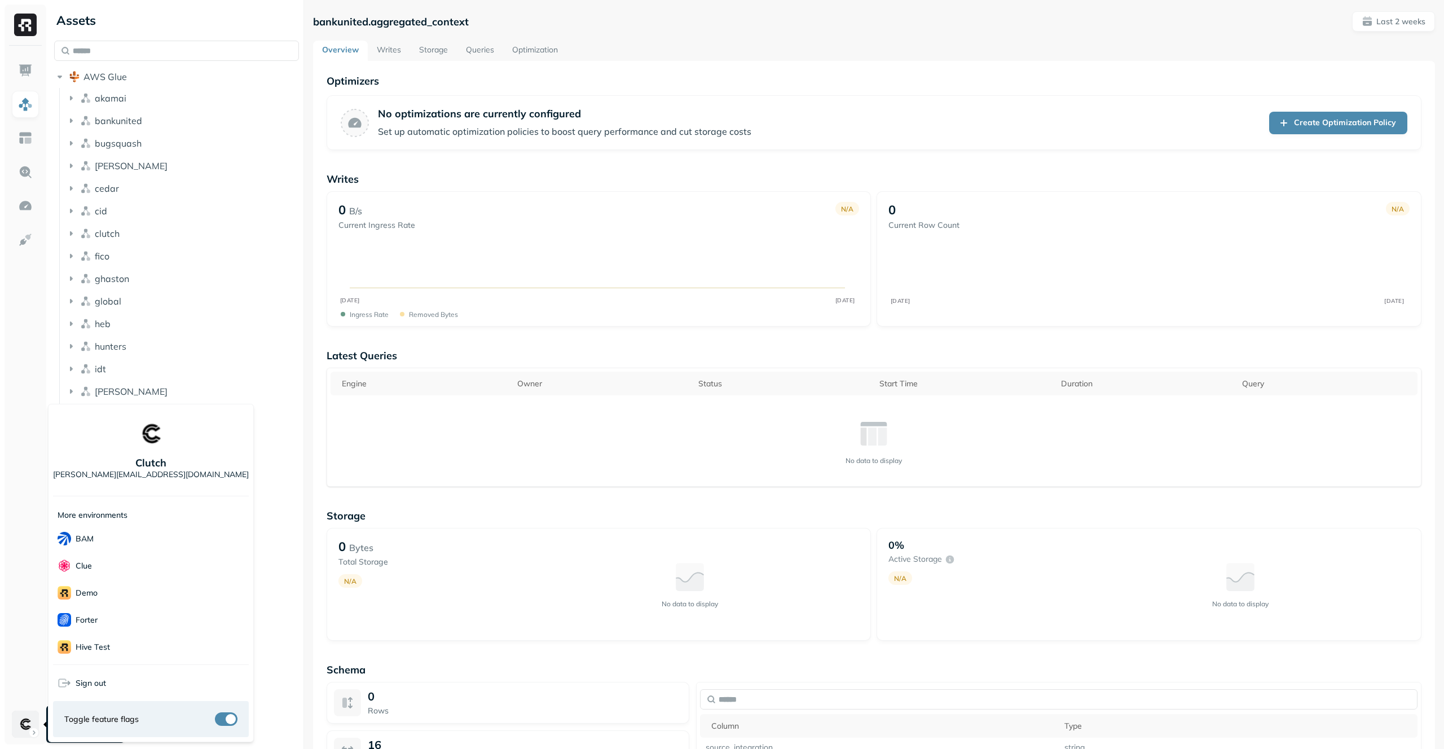
click at [24, 721] on html "Assets AWS Glue akamai bankunited [PERSON_NAME] cedar cid clutch fico ghaston g…" at bounding box center [722, 374] width 1444 height 749
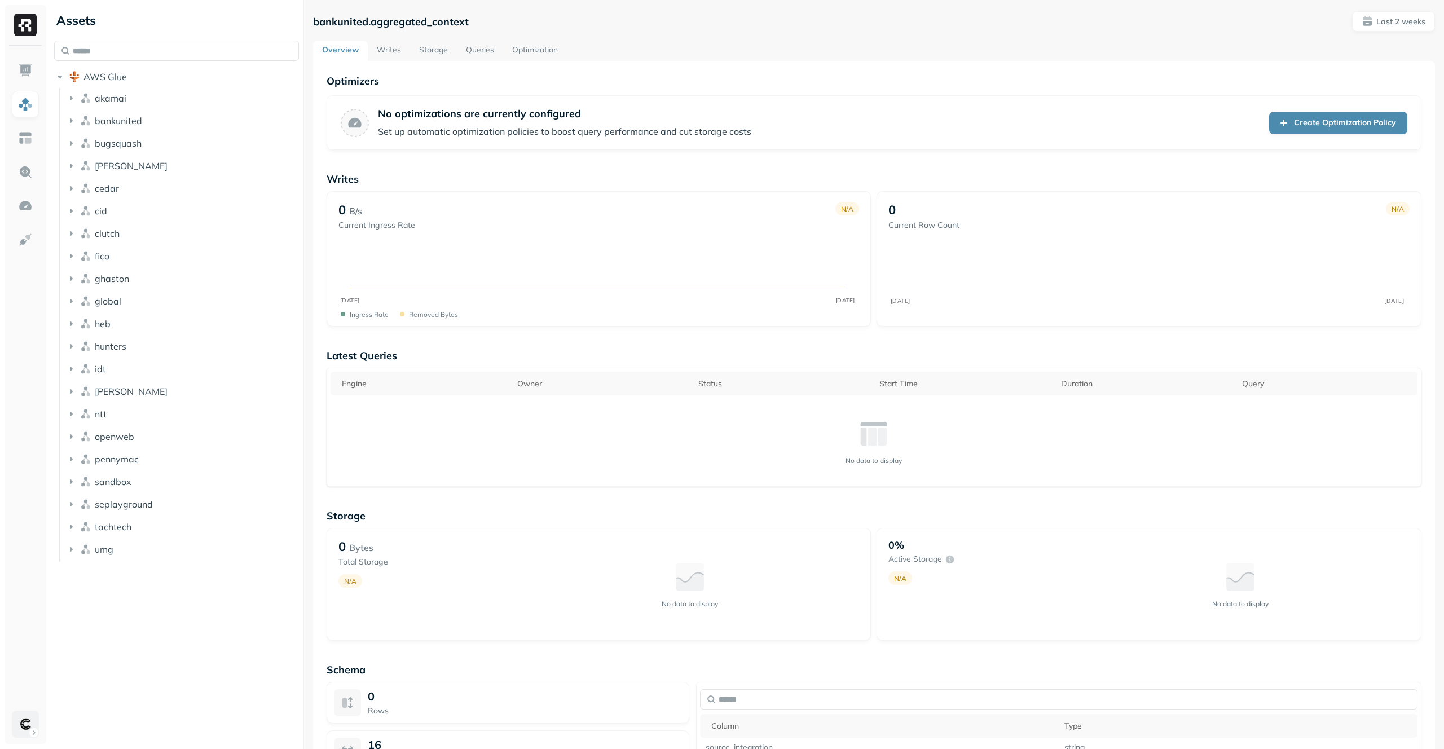
click at [24, 721] on html "Assets AWS Glue akamai bankunited [PERSON_NAME] cedar cid clutch fico ghaston g…" at bounding box center [722, 374] width 1444 height 749
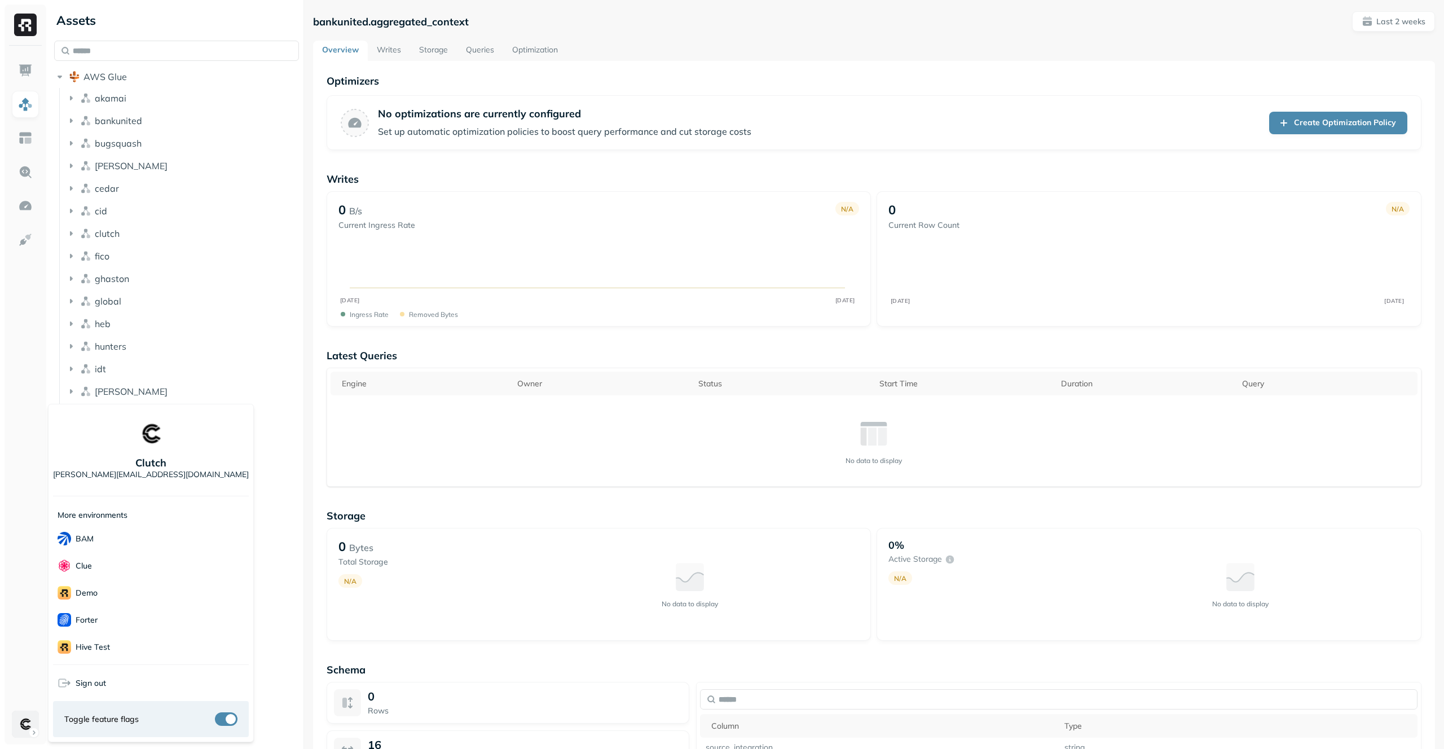
click at [24, 721] on html "Assets AWS Glue akamai bankunited [PERSON_NAME] cedar cid clutch fico ghaston g…" at bounding box center [722, 374] width 1444 height 749
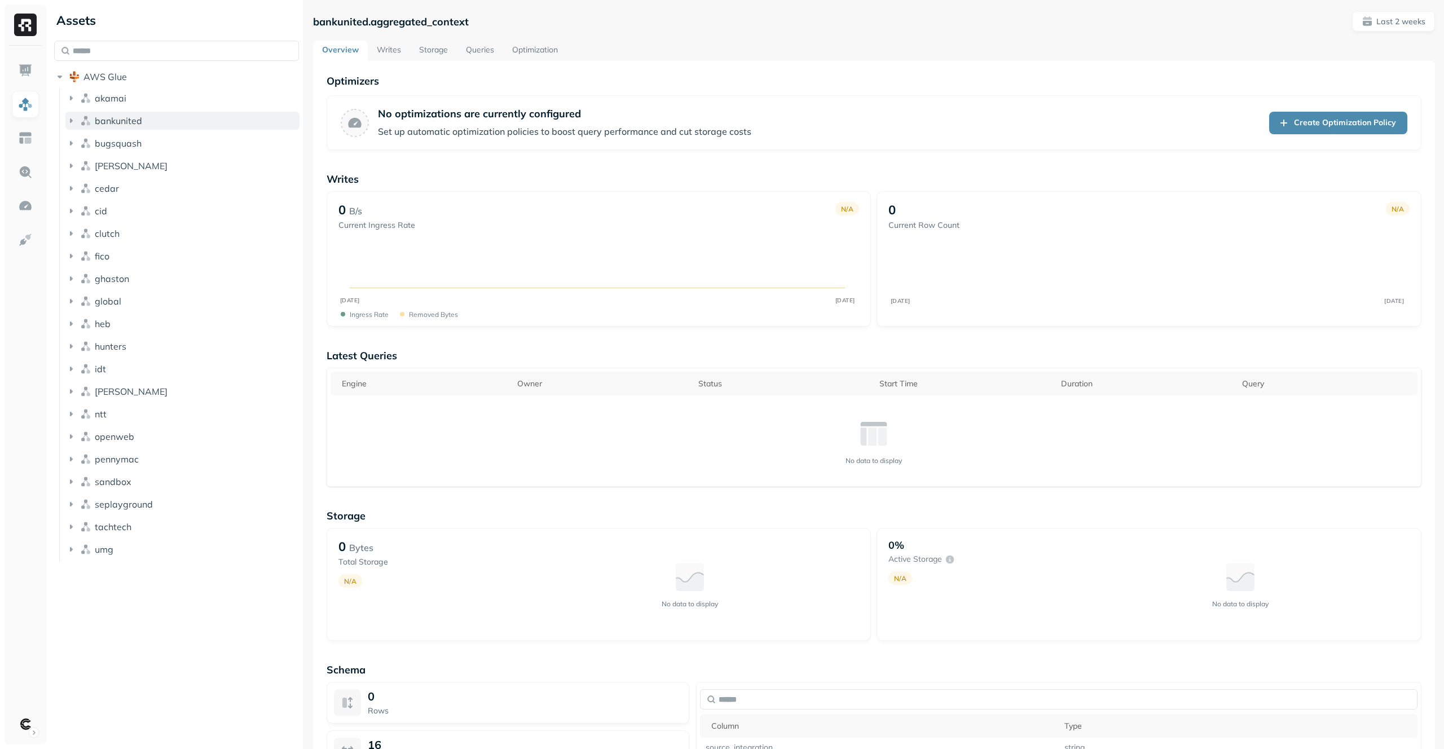
click at [200, 127] on button "bankunited" at bounding box center [182, 121] width 234 height 18
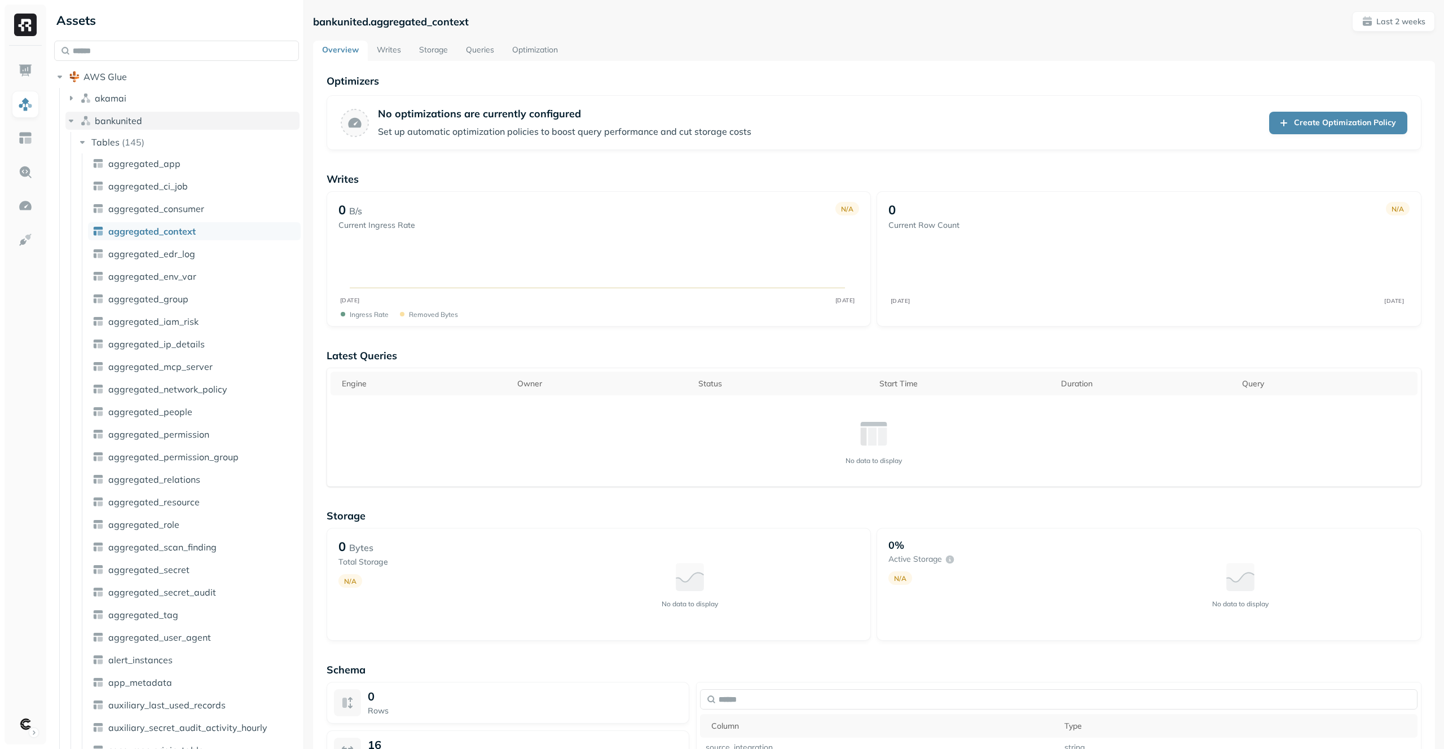
click at [199, 127] on button "bankunited" at bounding box center [182, 121] width 234 height 18
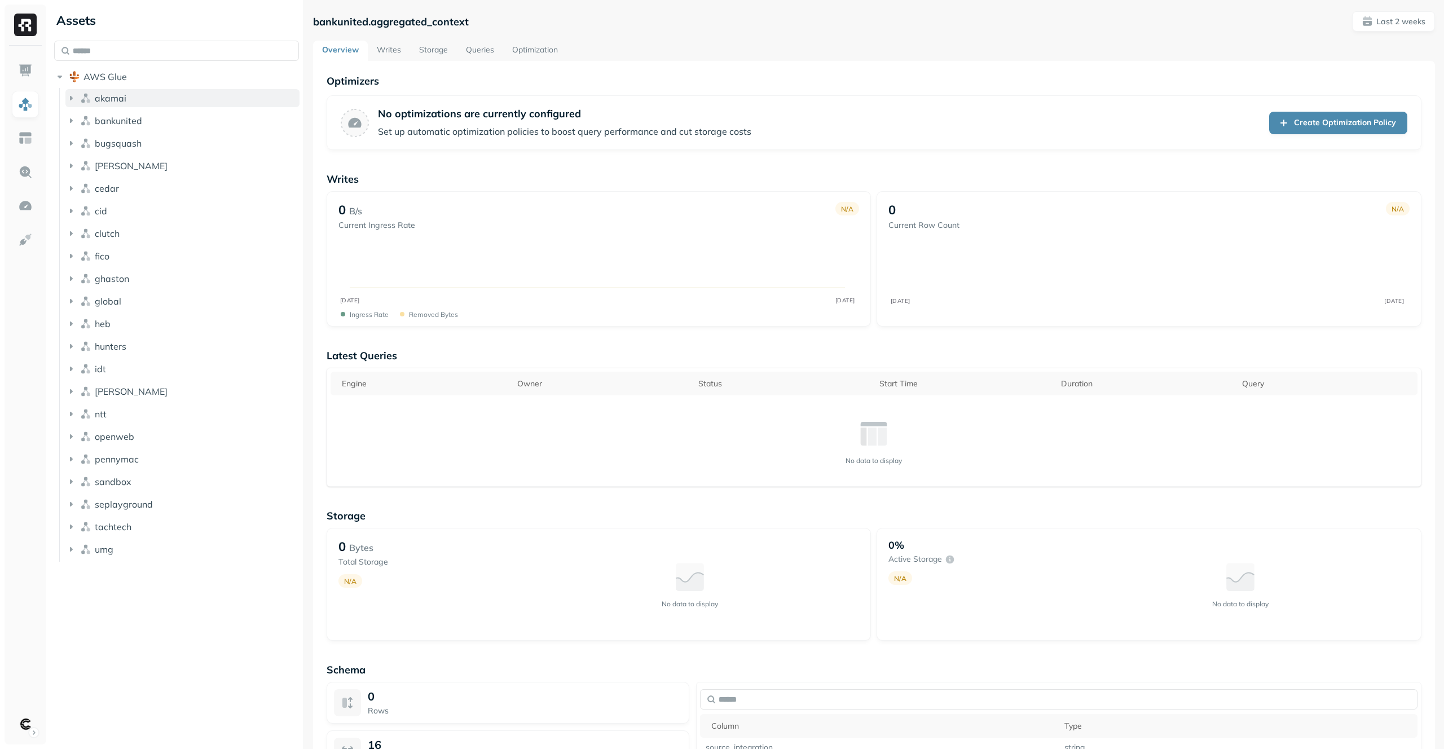
click at [197, 99] on button "akamai" at bounding box center [182, 98] width 234 height 18
click at [198, 113] on button "Tables ( 18 )" at bounding box center [188, 120] width 223 height 18
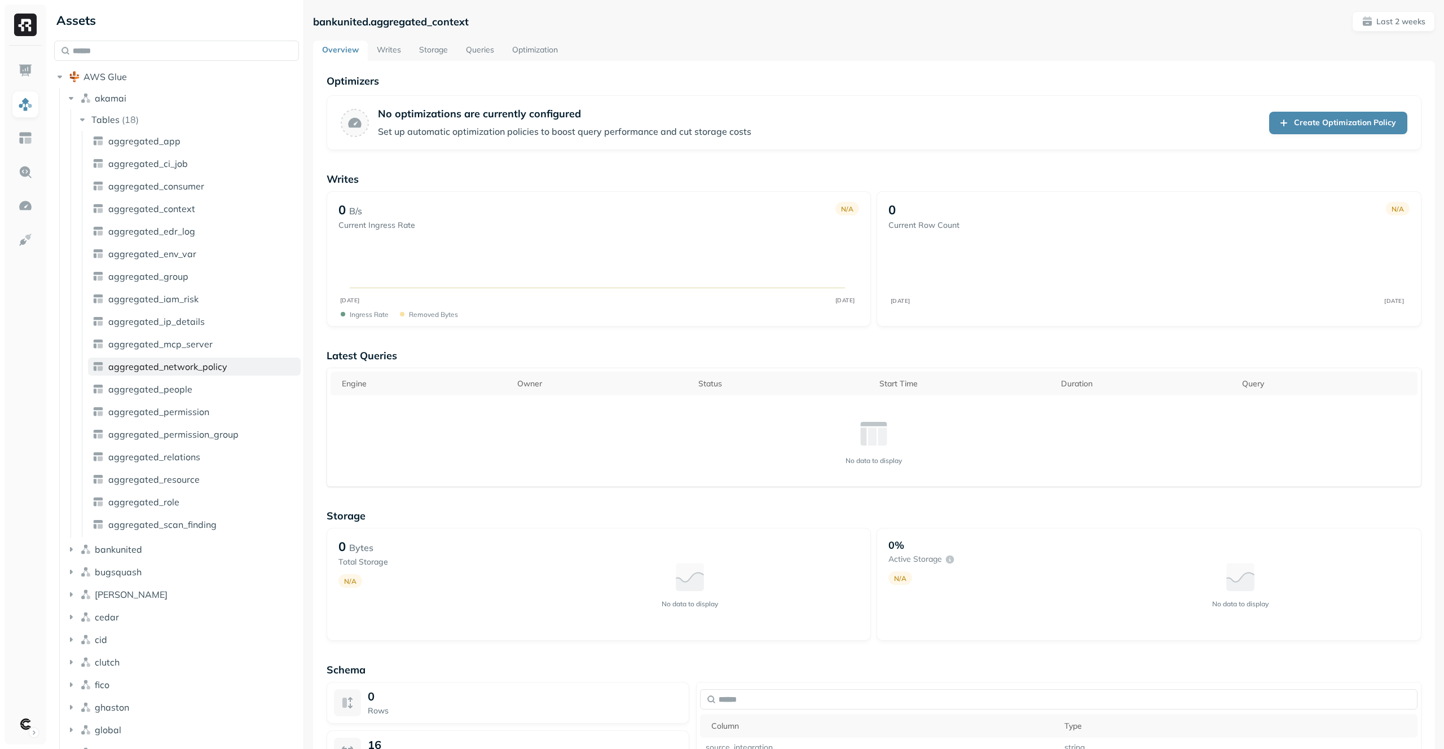
click at [181, 373] on link "aggregated_network_policy" at bounding box center [194, 367] width 213 height 18
click at [181, 208] on span "aggregated_context" at bounding box center [151, 208] width 87 height 11
click at [174, 92] on button "akamai" at bounding box center [182, 98] width 234 height 18
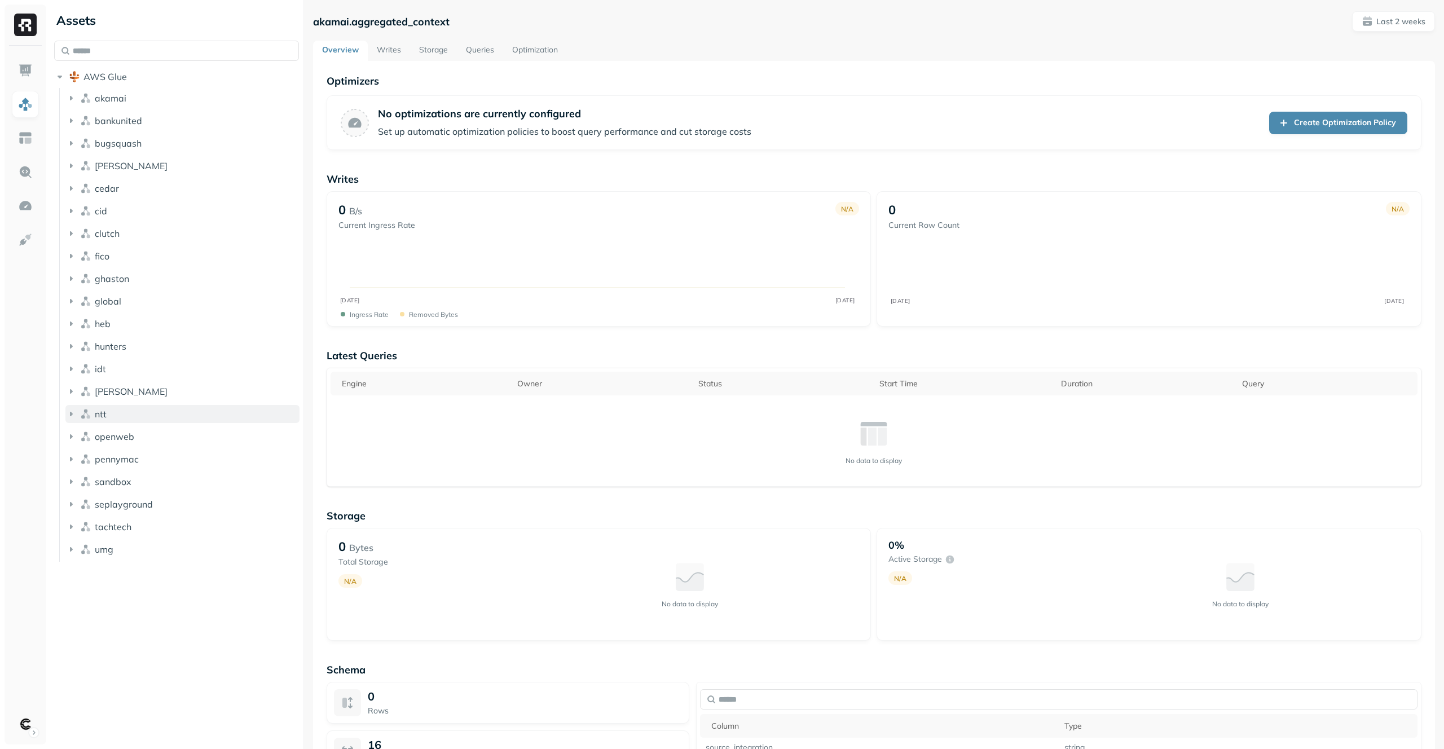
click at [165, 408] on button "ntt" at bounding box center [182, 414] width 234 height 18
click at [167, 413] on button "ntt" at bounding box center [182, 414] width 234 height 18
click at [170, 434] on button "openweb" at bounding box center [182, 437] width 234 height 18
click at [171, 436] on button "openweb" at bounding box center [182, 437] width 234 height 18
click at [164, 267] on li "fico" at bounding box center [182, 257] width 234 height 20
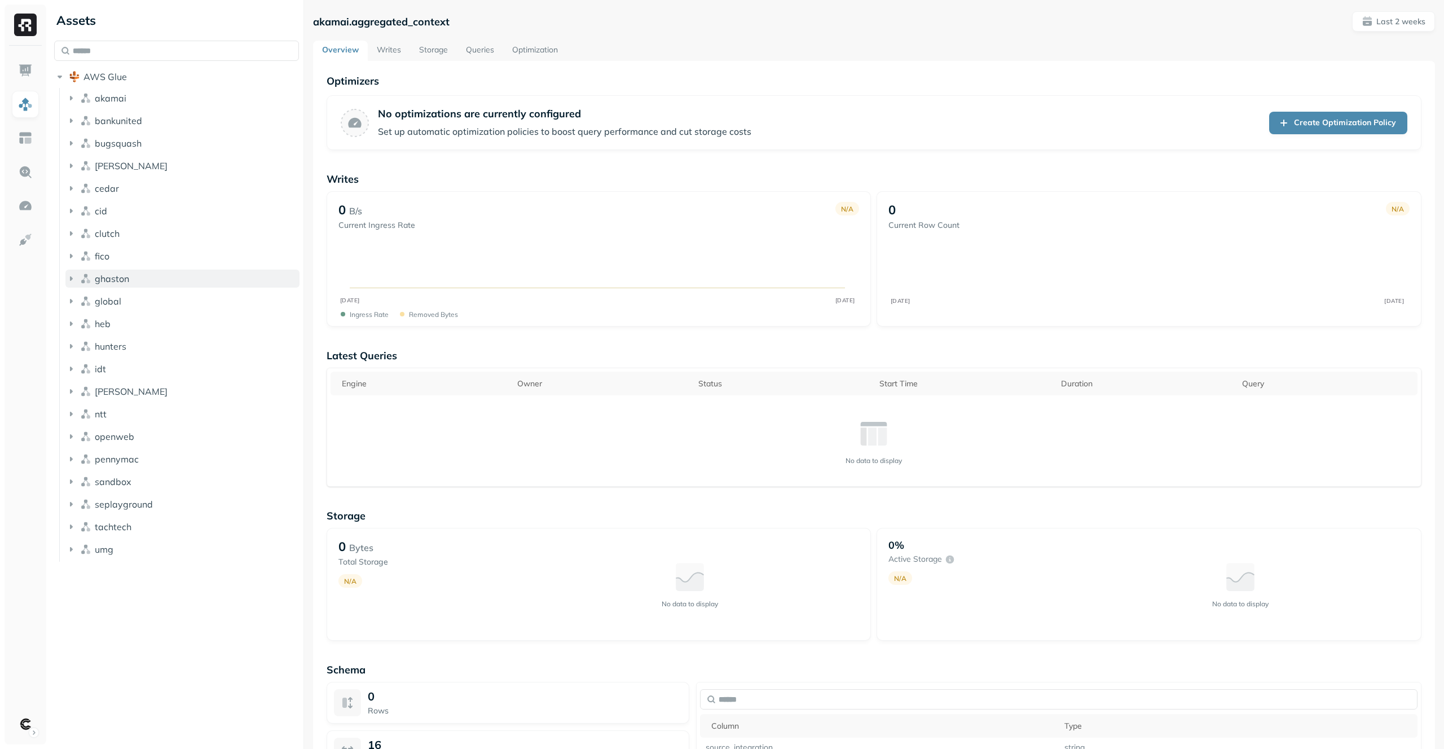
click at [166, 280] on button "ghaston" at bounding box center [182, 279] width 234 height 18
